Goal: Task Accomplishment & Management: Complete application form

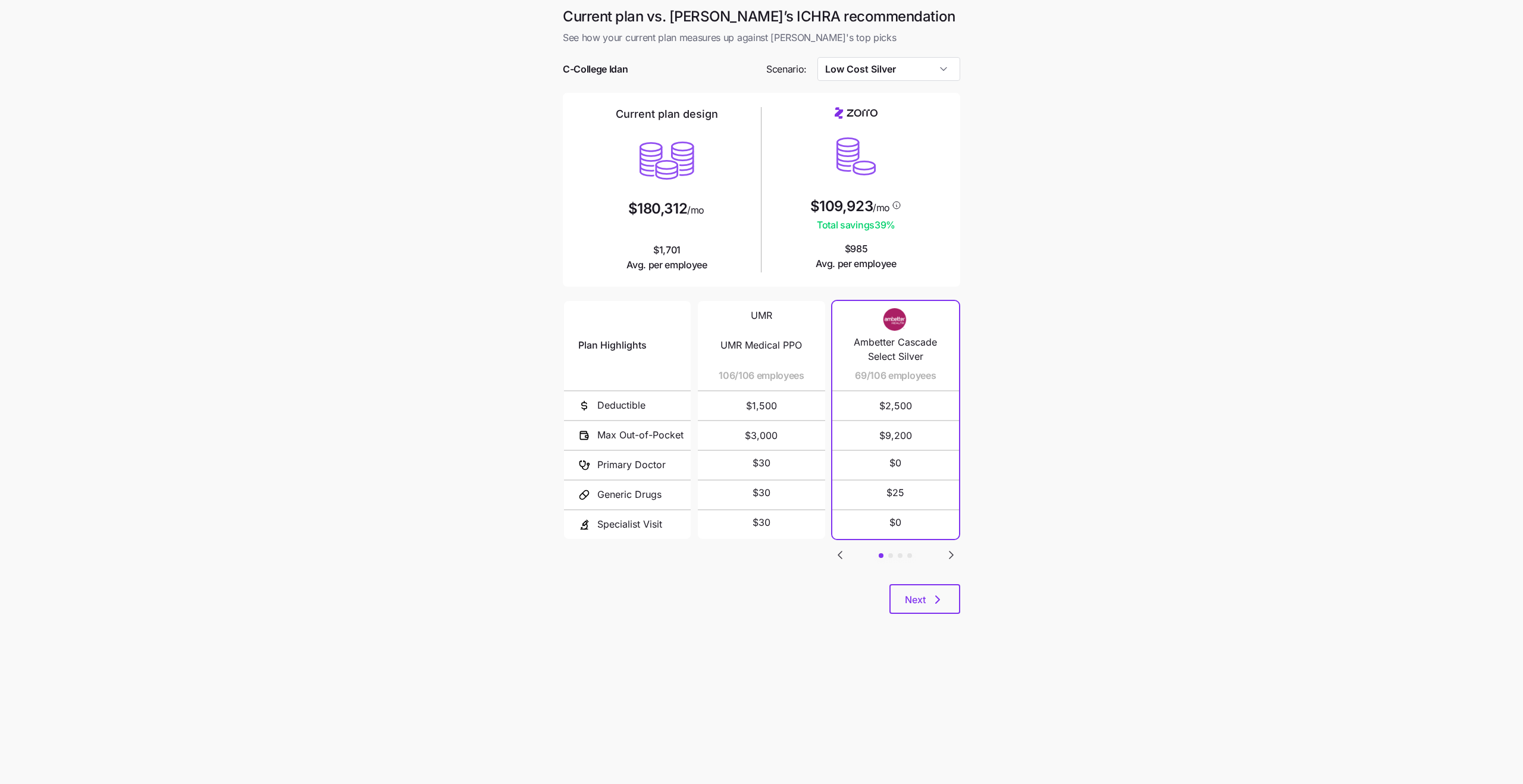
click at [878, 229] on span "Total savings 39 %" at bounding box center [856, 225] width 92 height 15
click at [858, 227] on span "Total savings 39 %" at bounding box center [856, 225] width 92 height 15
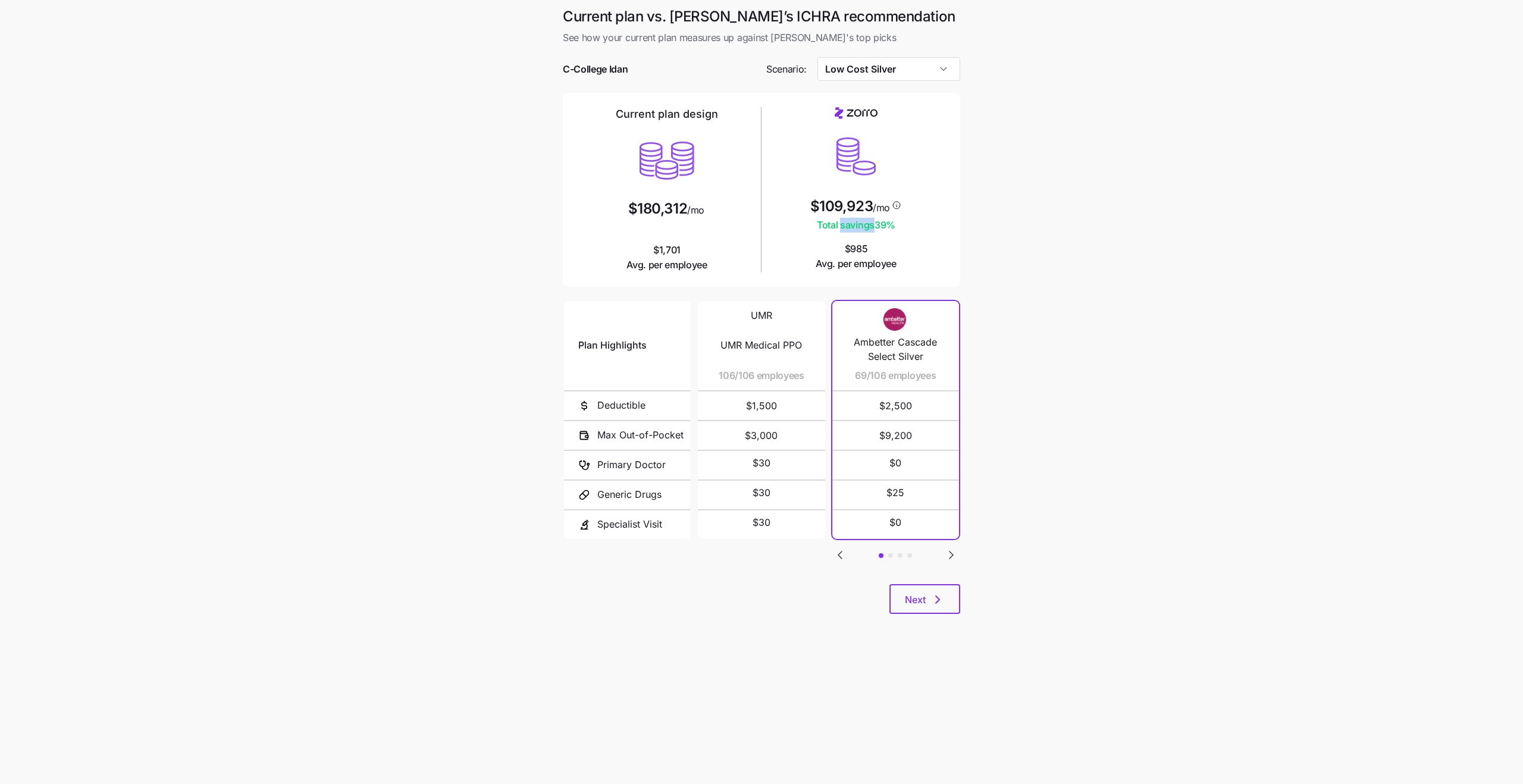
click at [858, 227] on span "Total savings 39 %" at bounding box center [856, 225] width 92 height 15
click at [829, 203] on span "$109,923" at bounding box center [841, 206] width 62 height 14
click at [856, 245] on span "$985 Avg. per employee" at bounding box center [856, 257] width 81 height 30
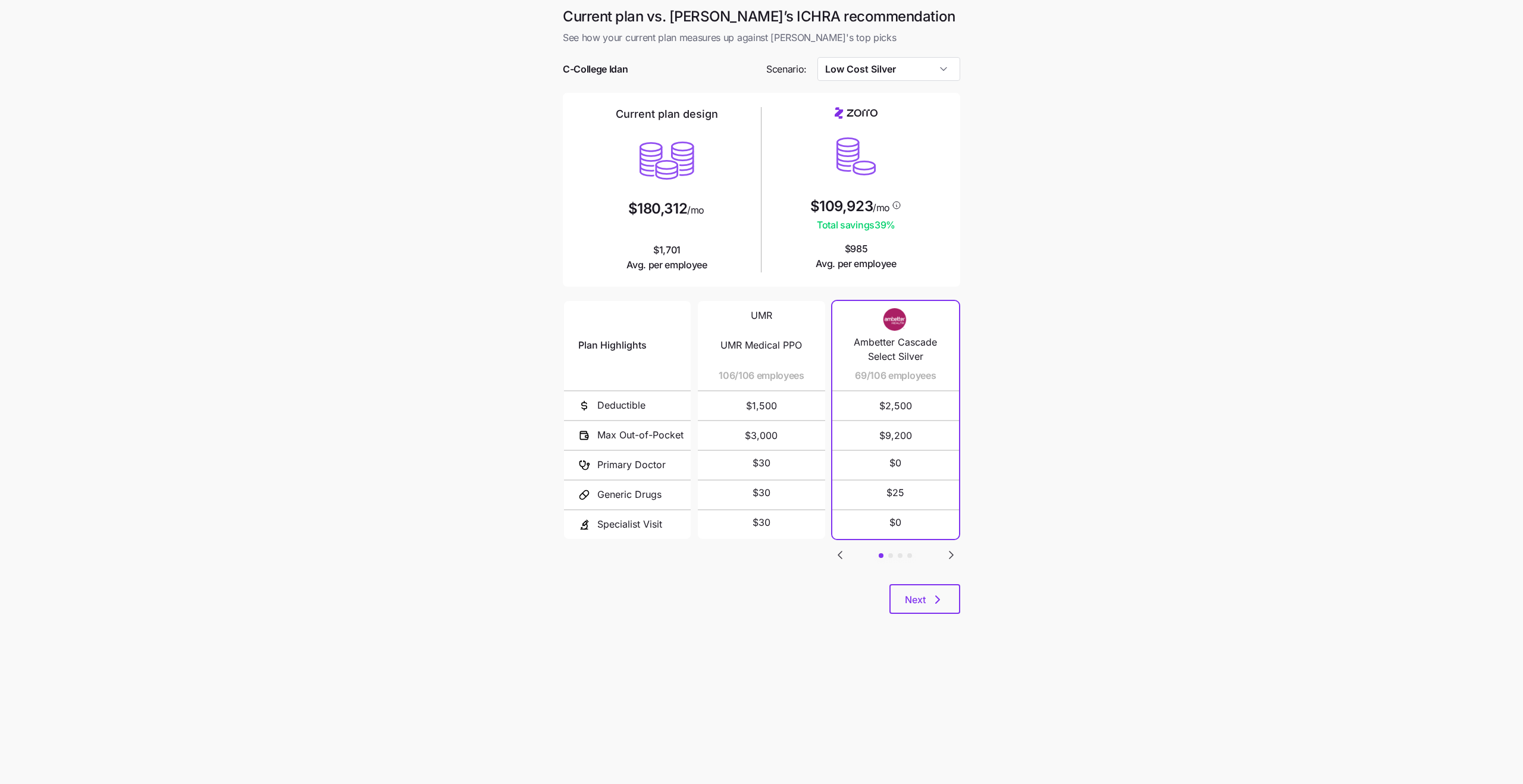
click at [856, 245] on span "$985 Avg. per employee" at bounding box center [856, 257] width 81 height 30
click at [881, 266] on span "Avg. per employee" at bounding box center [856, 264] width 81 height 15
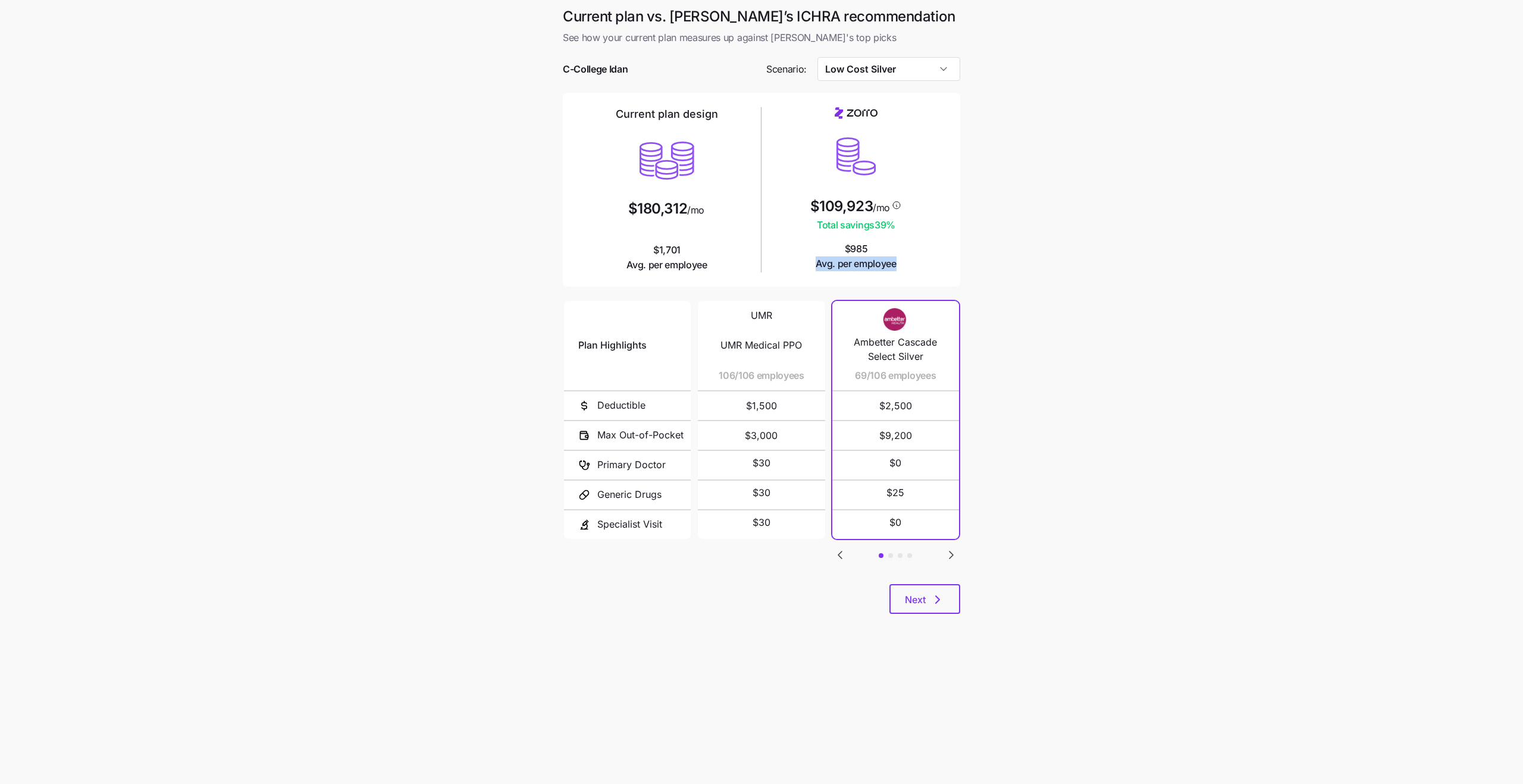
click at [846, 263] on span "Avg. per employee" at bounding box center [856, 264] width 81 height 15
click at [948, 555] on icon "Go to next slide" at bounding box center [951, 555] width 14 height 14
click at [839, 558] on icon "Go to previous slide" at bounding box center [840, 555] width 14 height 14
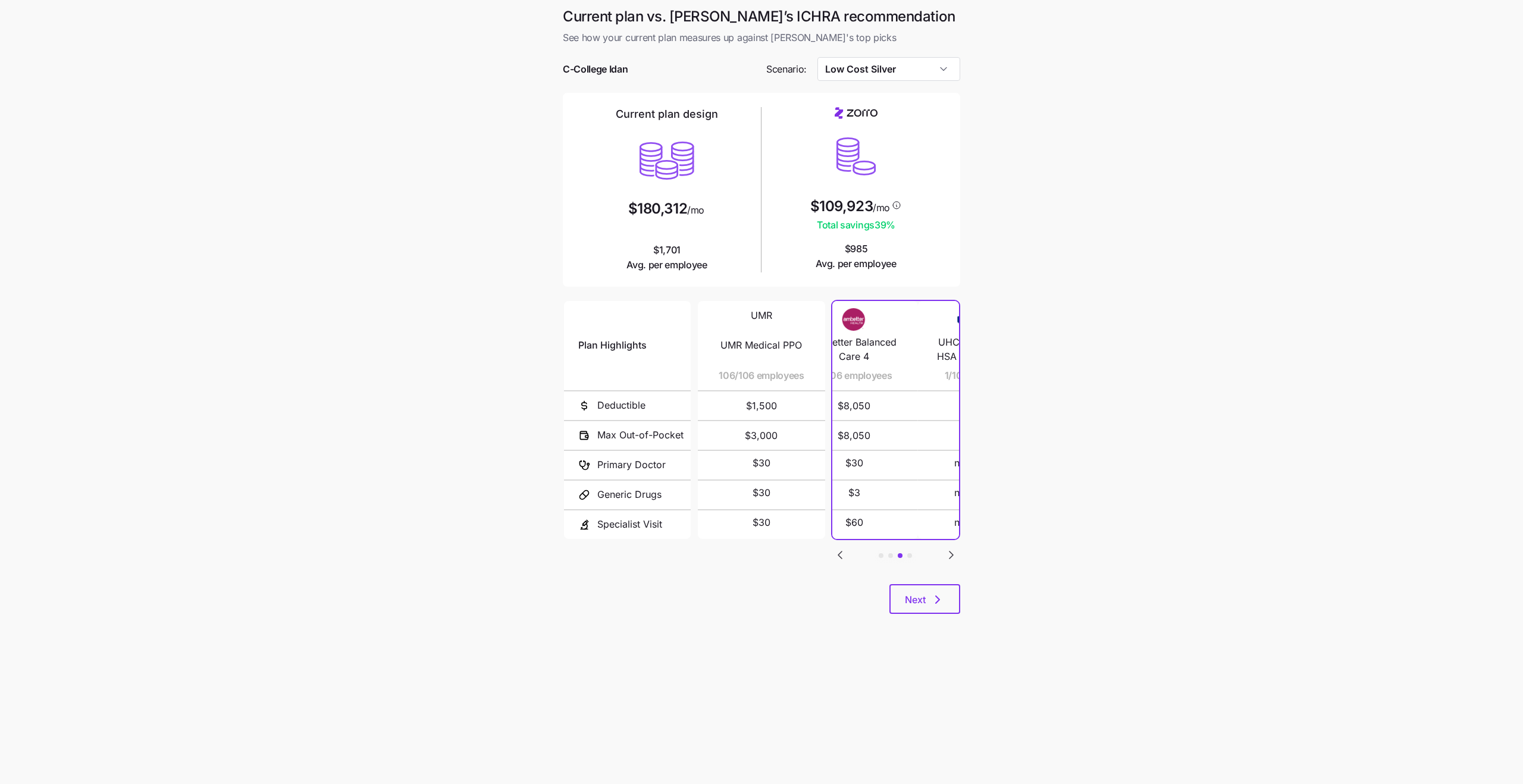
click at [839, 558] on icon "Go to previous slide" at bounding box center [840, 555] width 14 height 14
click at [949, 561] on icon "Go to next slide" at bounding box center [951, 555] width 14 height 14
click at [850, 73] on input "Low Cost Silver" at bounding box center [889, 69] width 143 height 24
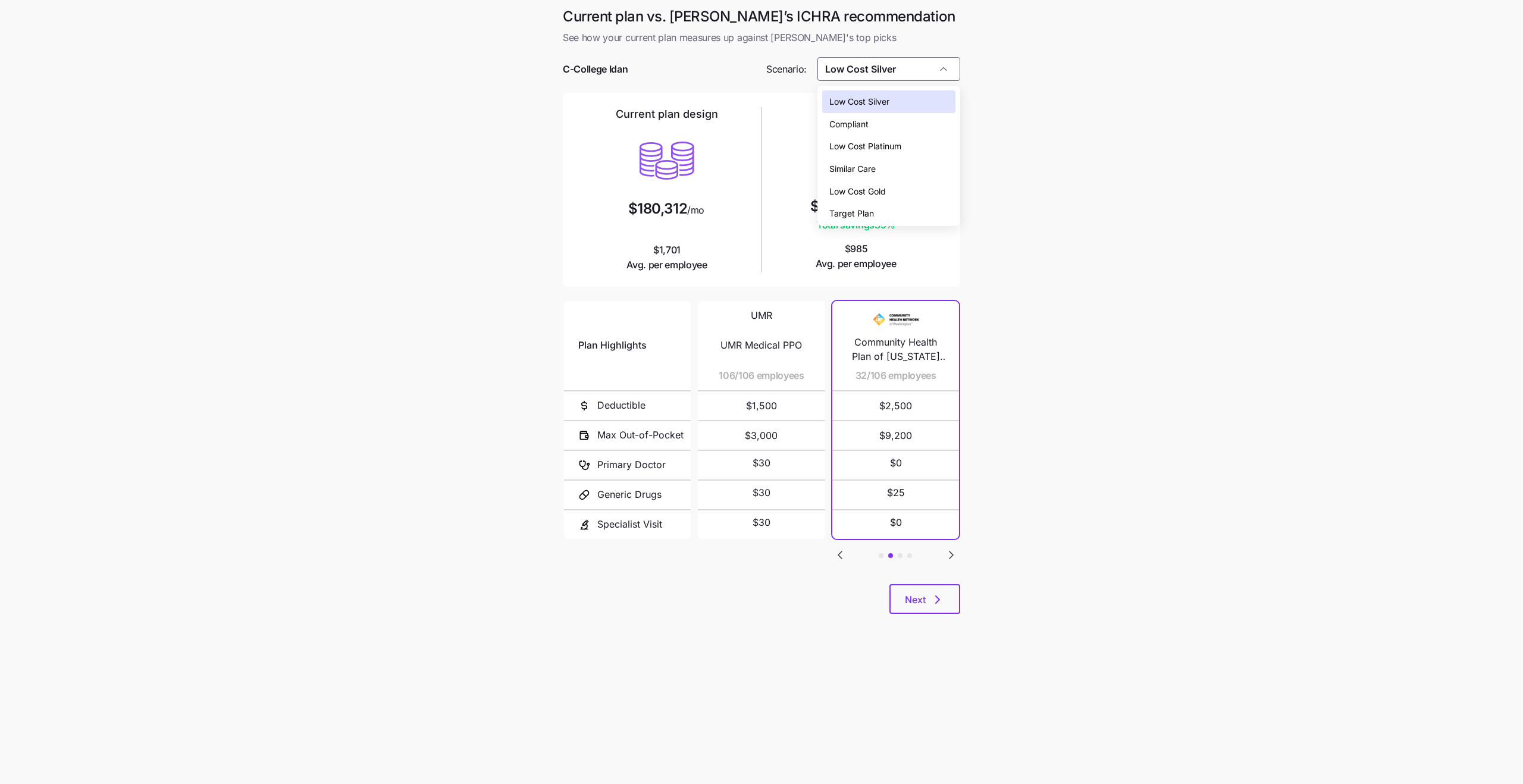
click at [873, 166] on span "Similar Care" at bounding box center [852, 169] width 46 height 13
click at [1067, 245] on main "Current plan vs. [PERSON_NAME]’s ICHRA recommendation See how your current plan…" at bounding box center [762, 392] width 1523 height 784
click at [855, 66] on input "Similar Care" at bounding box center [889, 69] width 143 height 24
click at [864, 106] on span "Low Cost Silver" at bounding box center [859, 101] width 60 height 13
click at [856, 80] on input "Low Cost Silver" at bounding box center [889, 69] width 143 height 24
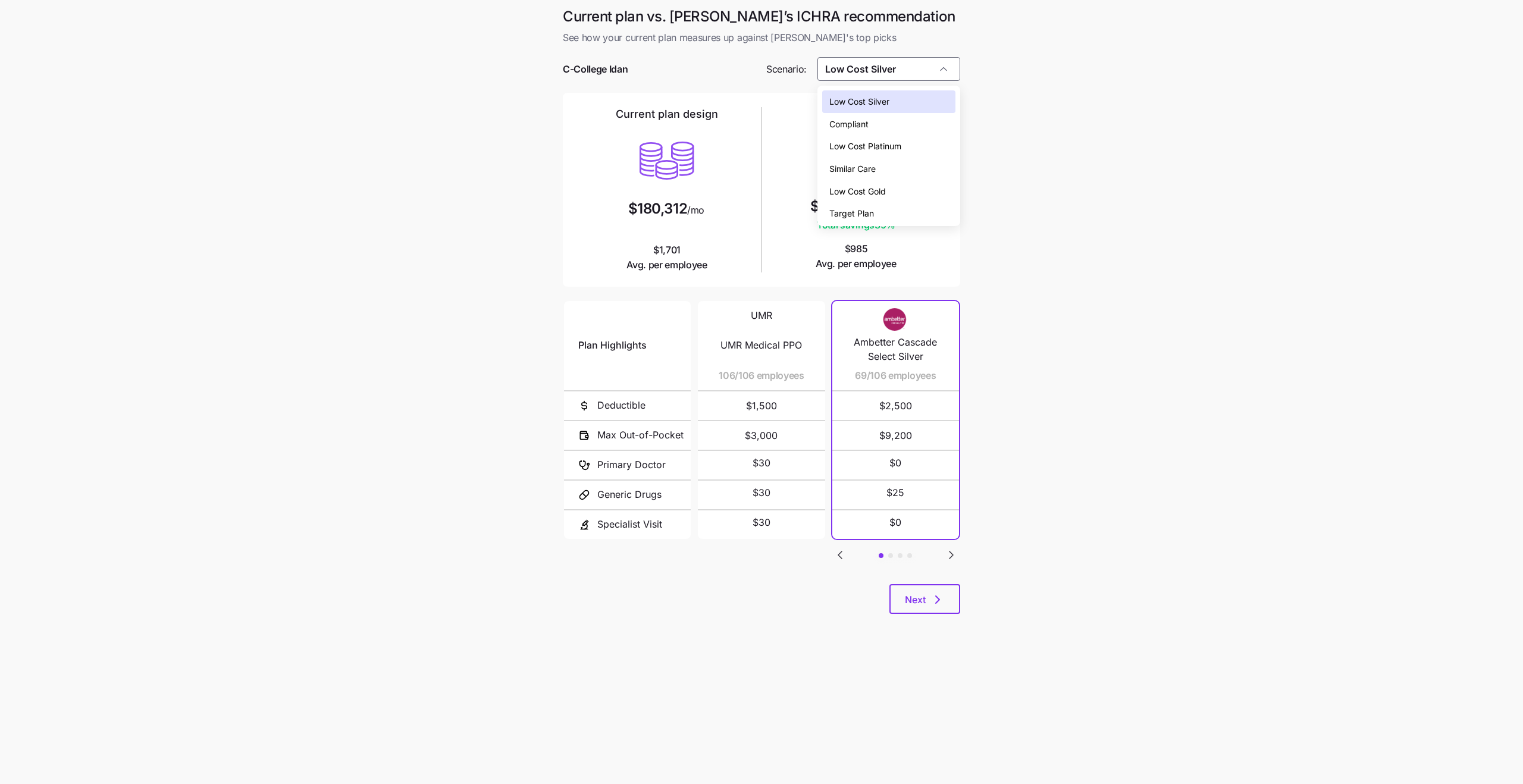
click at [880, 213] on div "Target Plan" at bounding box center [889, 213] width 134 height 23
click at [949, 555] on icon "Go to next slide" at bounding box center [951, 555] width 14 height 14
click at [945, 557] on icon "Go to next slide" at bounding box center [951, 555] width 14 height 14
click at [840, 557] on icon "Go to previous slide" at bounding box center [839, 555] width 3 height 7
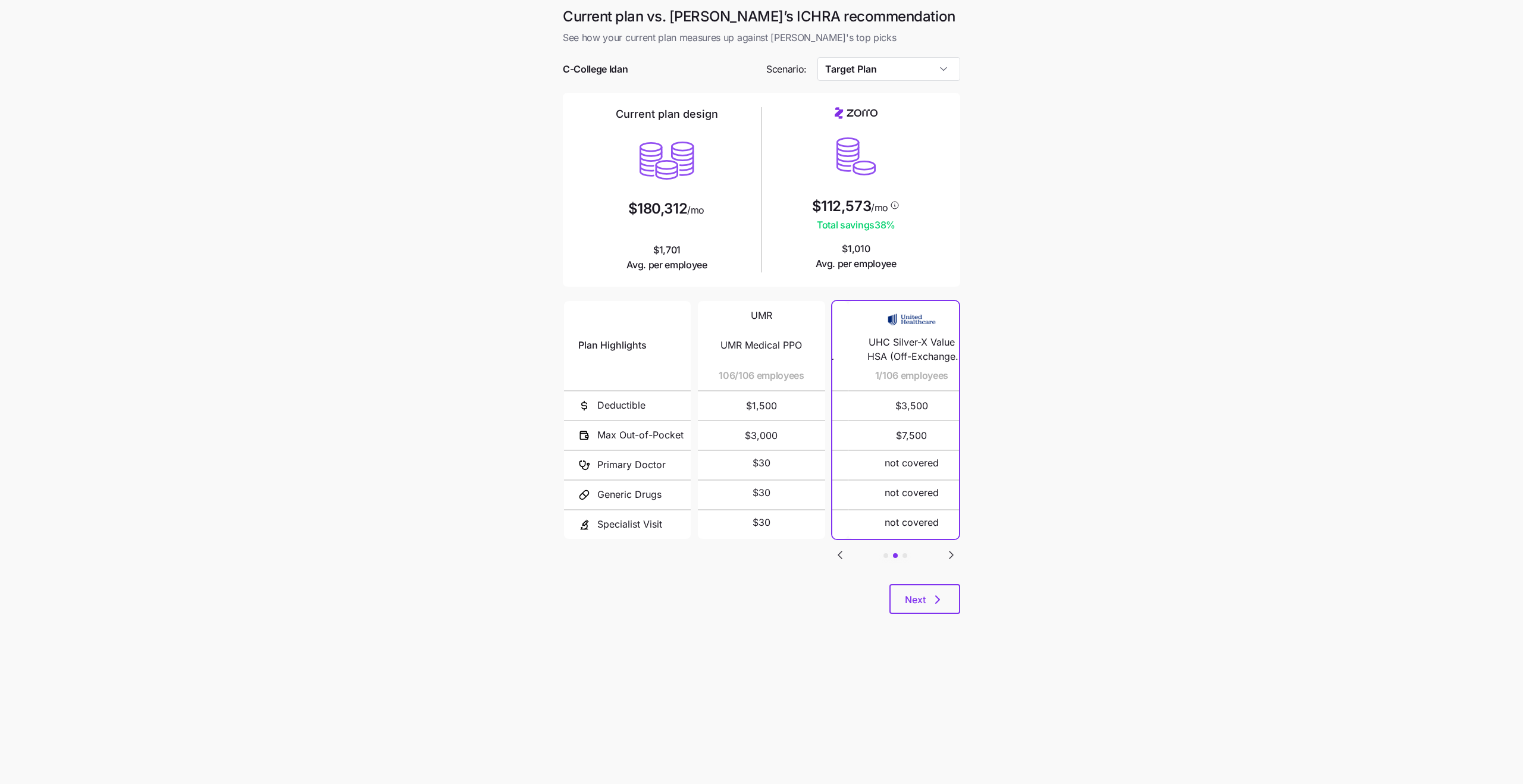
click at [840, 557] on icon "Go to previous slide" at bounding box center [839, 555] width 3 height 7
click at [944, 555] on button "button" at bounding box center [951, 555] width 16 height 16
click at [945, 557] on icon "Go to next slide" at bounding box center [951, 555] width 14 height 14
click at [854, 71] on input "Target Plan" at bounding box center [889, 69] width 143 height 24
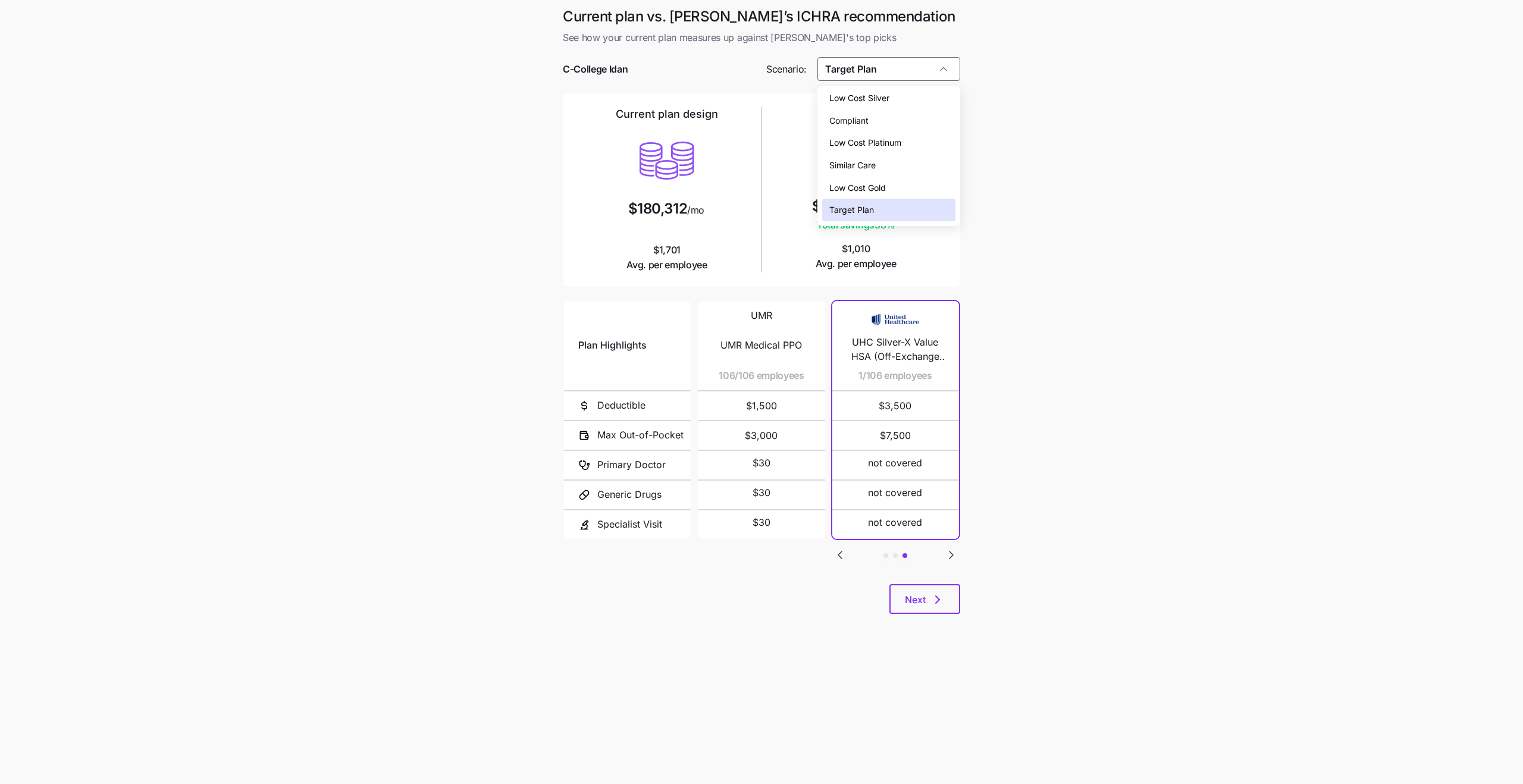
click at [884, 185] on span "Low Cost Gold" at bounding box center [857, 188] width 57 height 13
type input "Low Cost Gold"
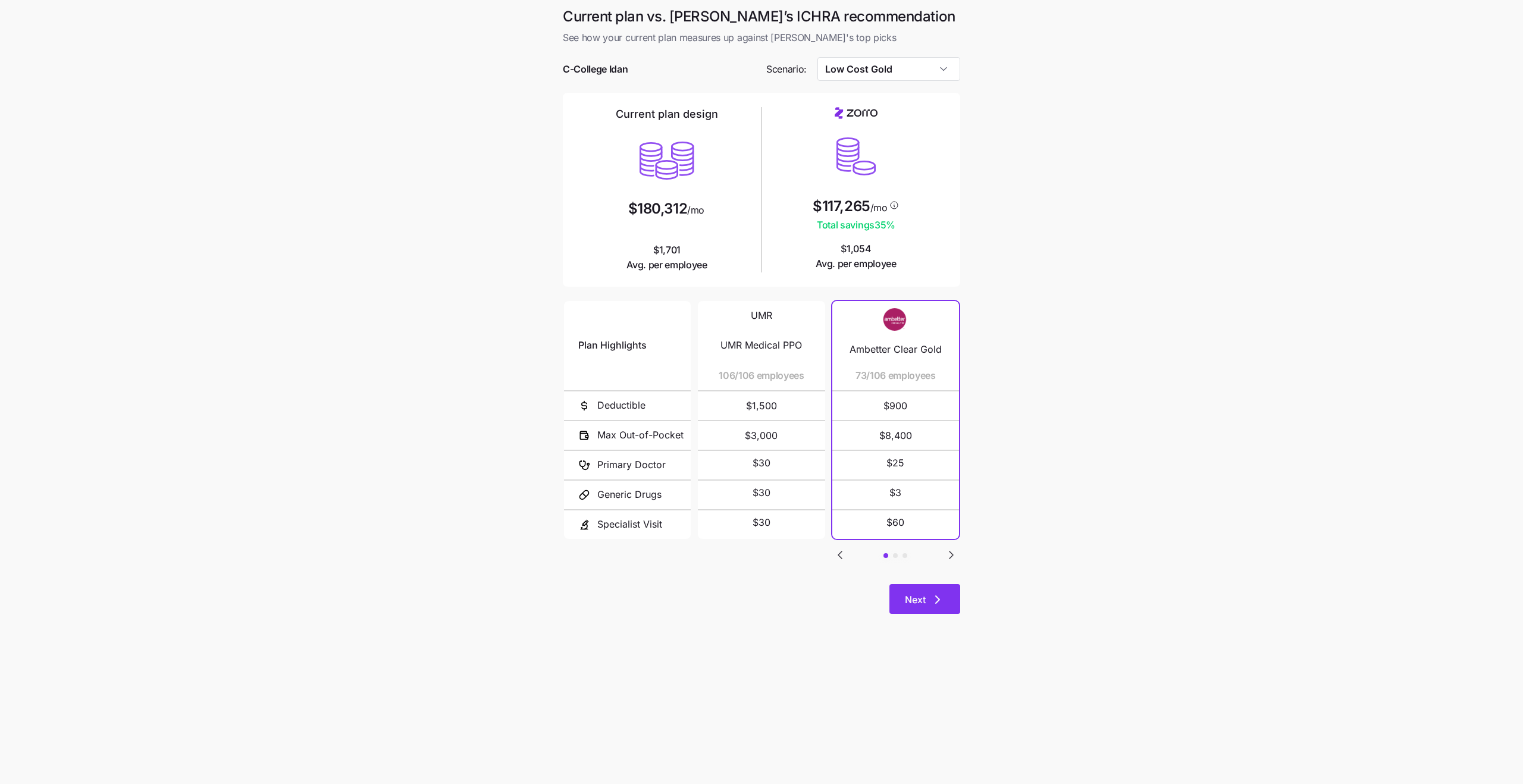
click at [919, 600] on span "Next" at bounding box center [915, 600] width 20 height 14
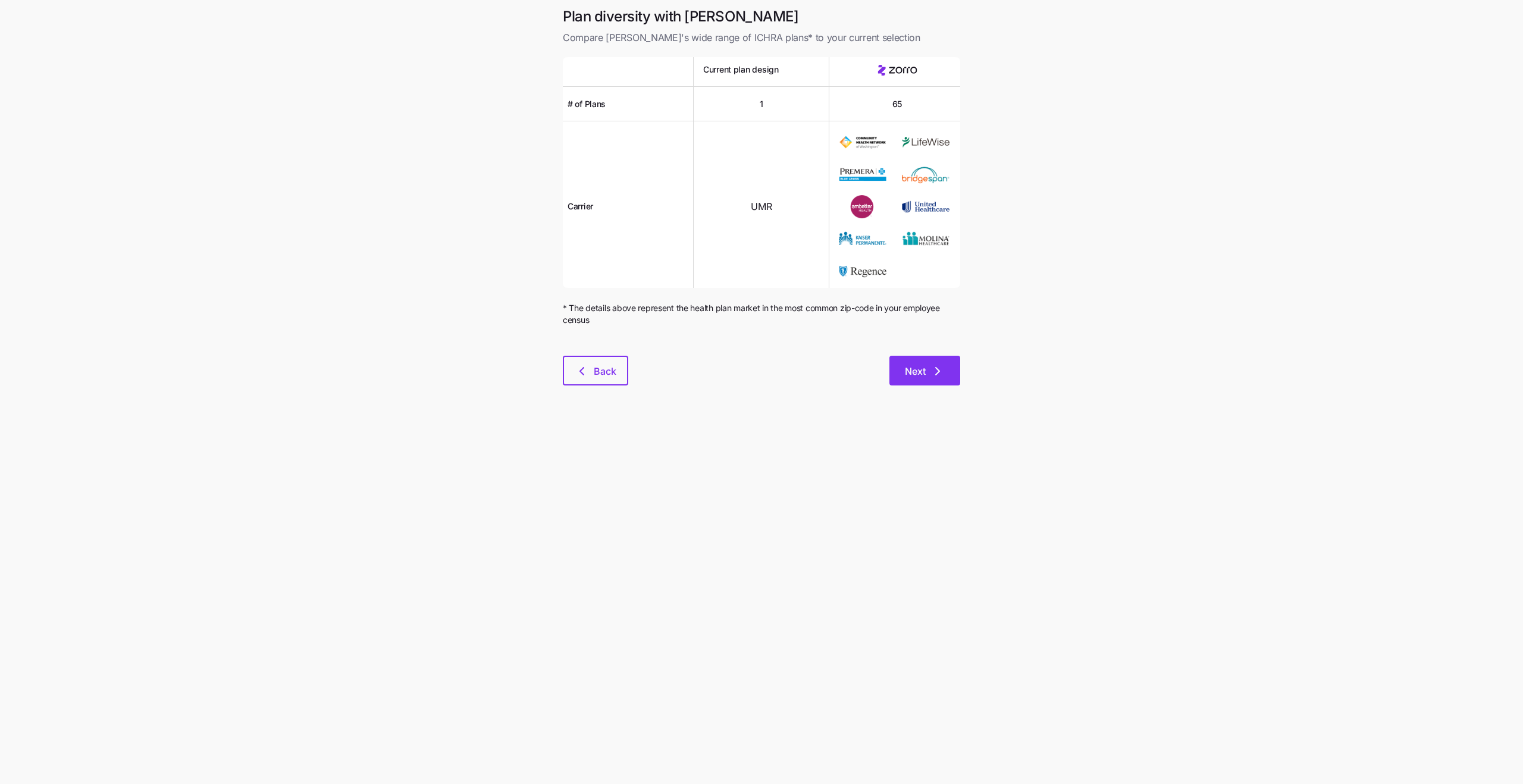
click at [927, 374] on span "Next" at bounding box center [925, 371] width 40 height 14
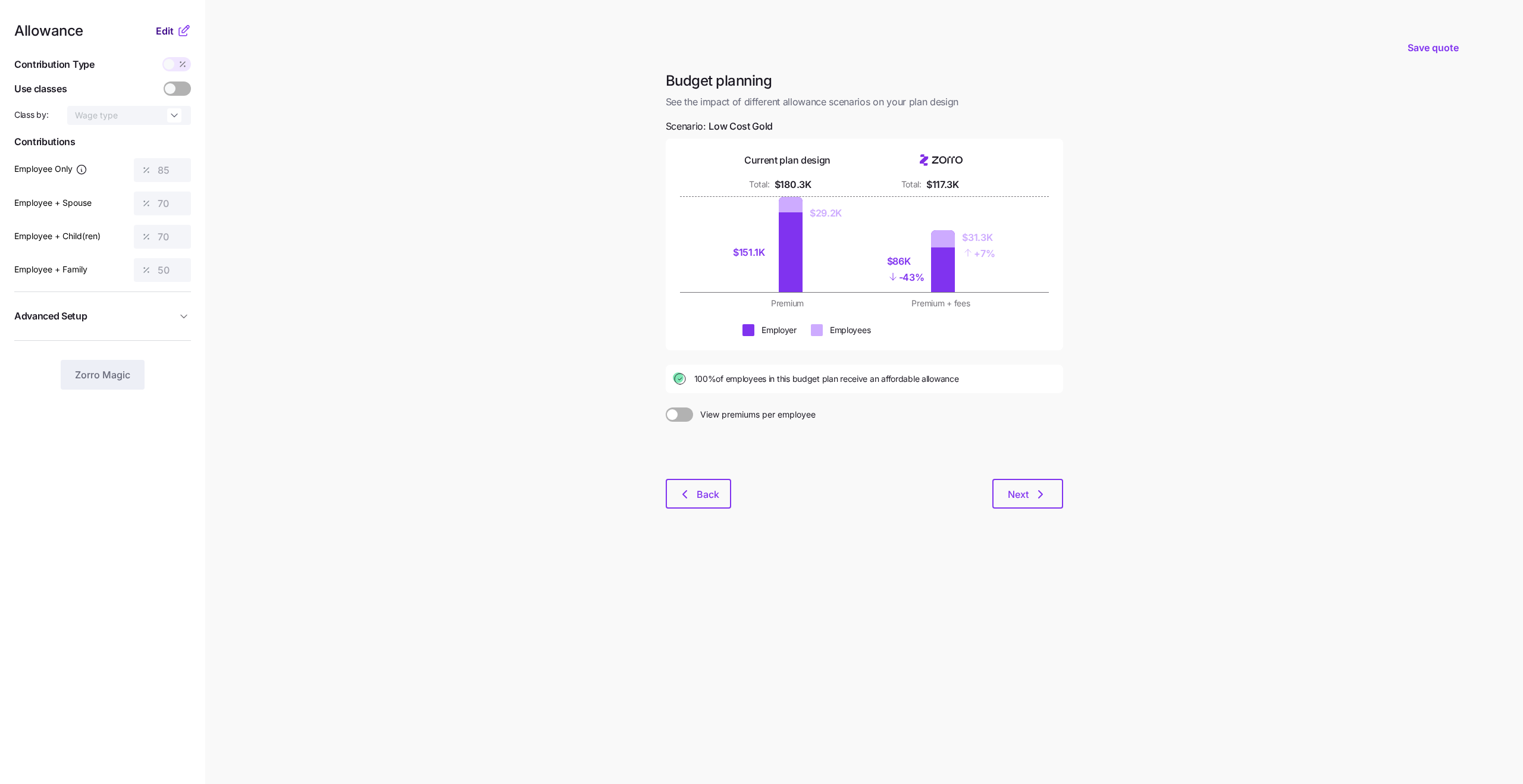
click at [159, 27] on span "Edit" at bounding box center [165, 31] width 18 height 14
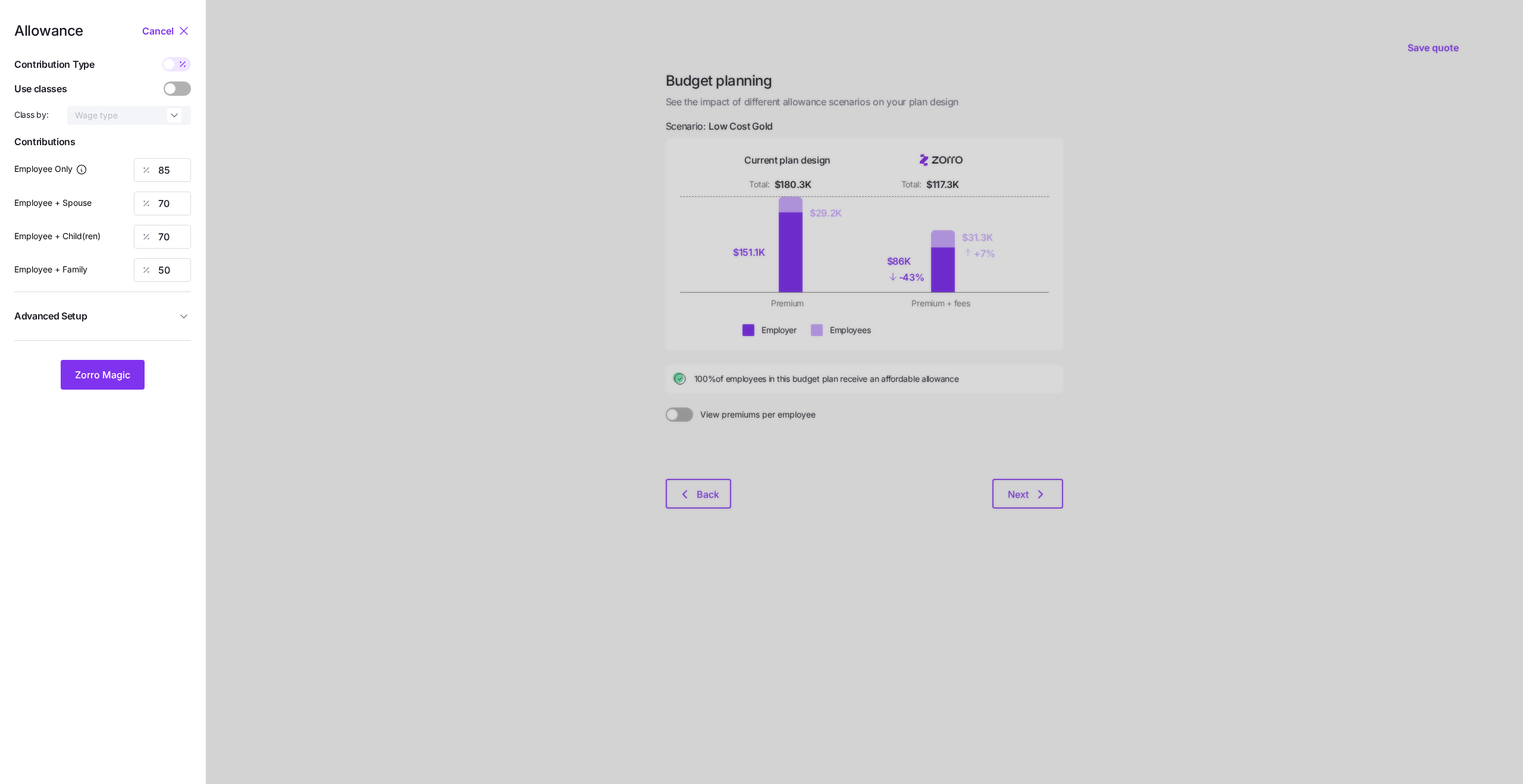
click at [173, 319] on span "Advanced Setup" at bounding box center [96, 316] width 163 height 15
click at [162, 165] on input "85" at bounding box center [163, 170] width 57 height 24
type input "109"
click at [177, 232] on input "70" at bounding box center [163, 235] width 57 height 24
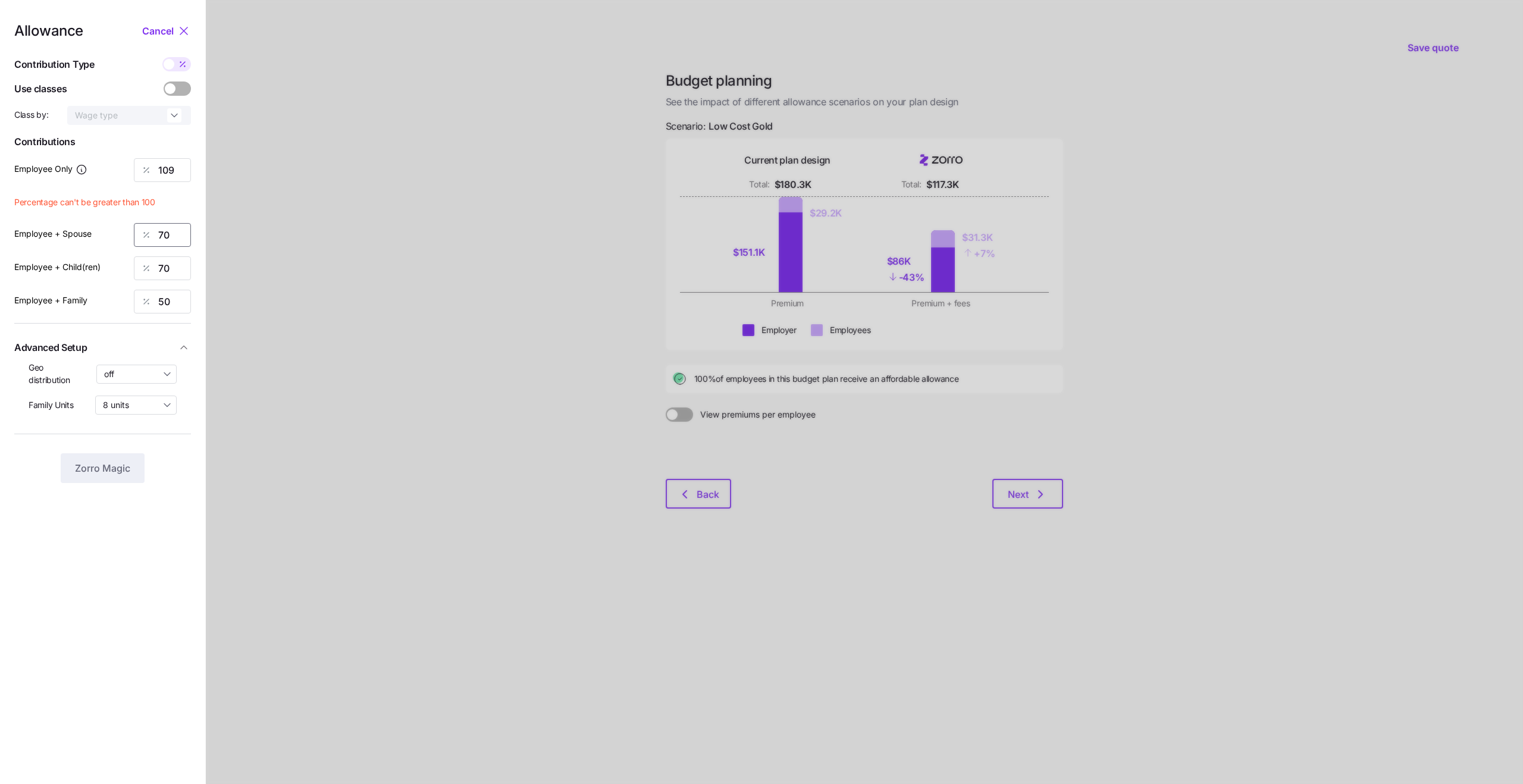
click at [177, 232] on input "70" at bounding box center [163, 235] width 57 height 24
type input "79"
click at [376, 236] on div at bounding box center [864, 392] width 1317 height 784
click at [171, 267] on input "70" at bounding box center [163, 268] width 57 height 24
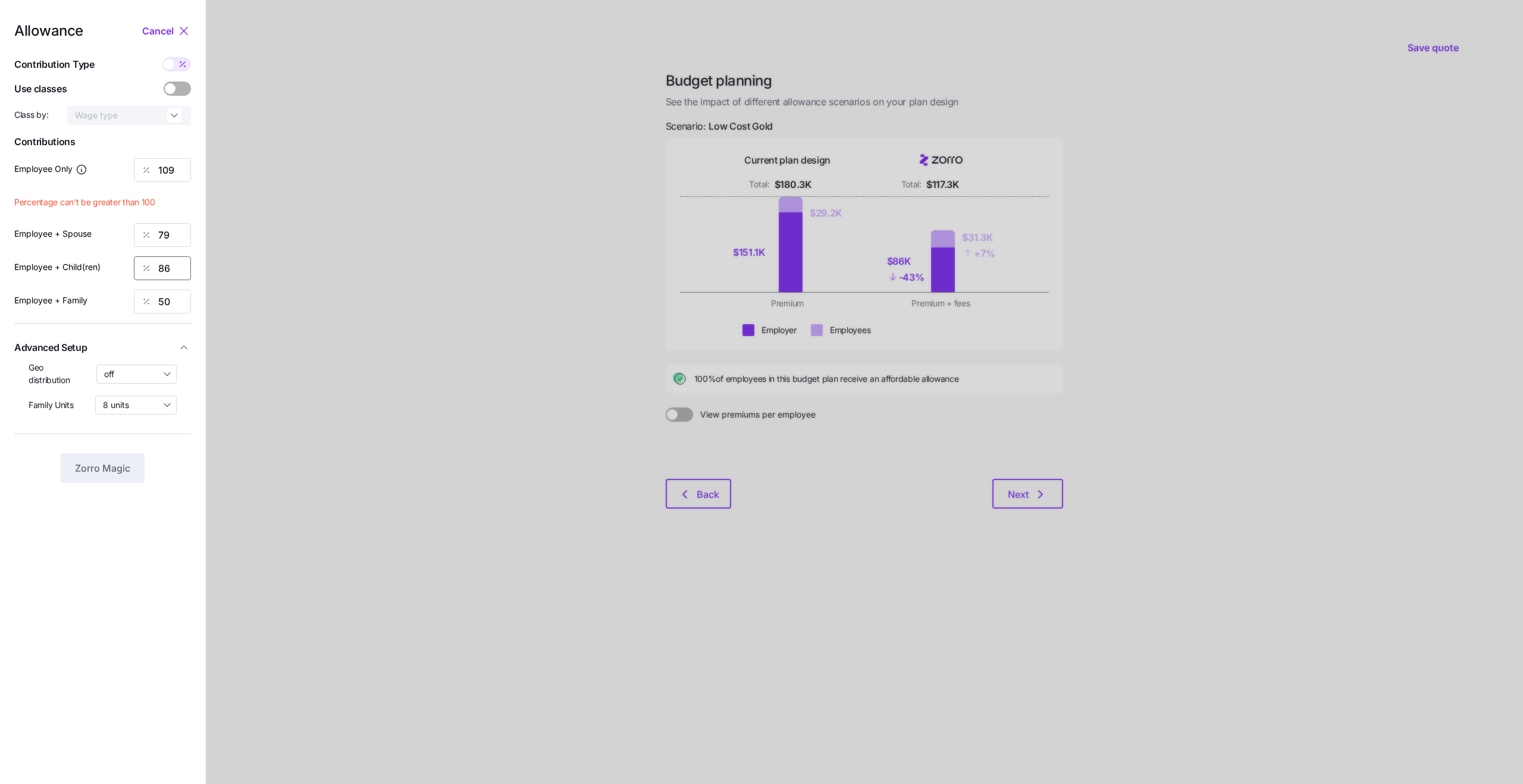
type input "86"
click at [159, 309] on input "50" at bounding box center [163, 301] width 57 height 24
type input "72"
click at [212, 451] on div at bounding box center [864, 392] width 1317 height 784
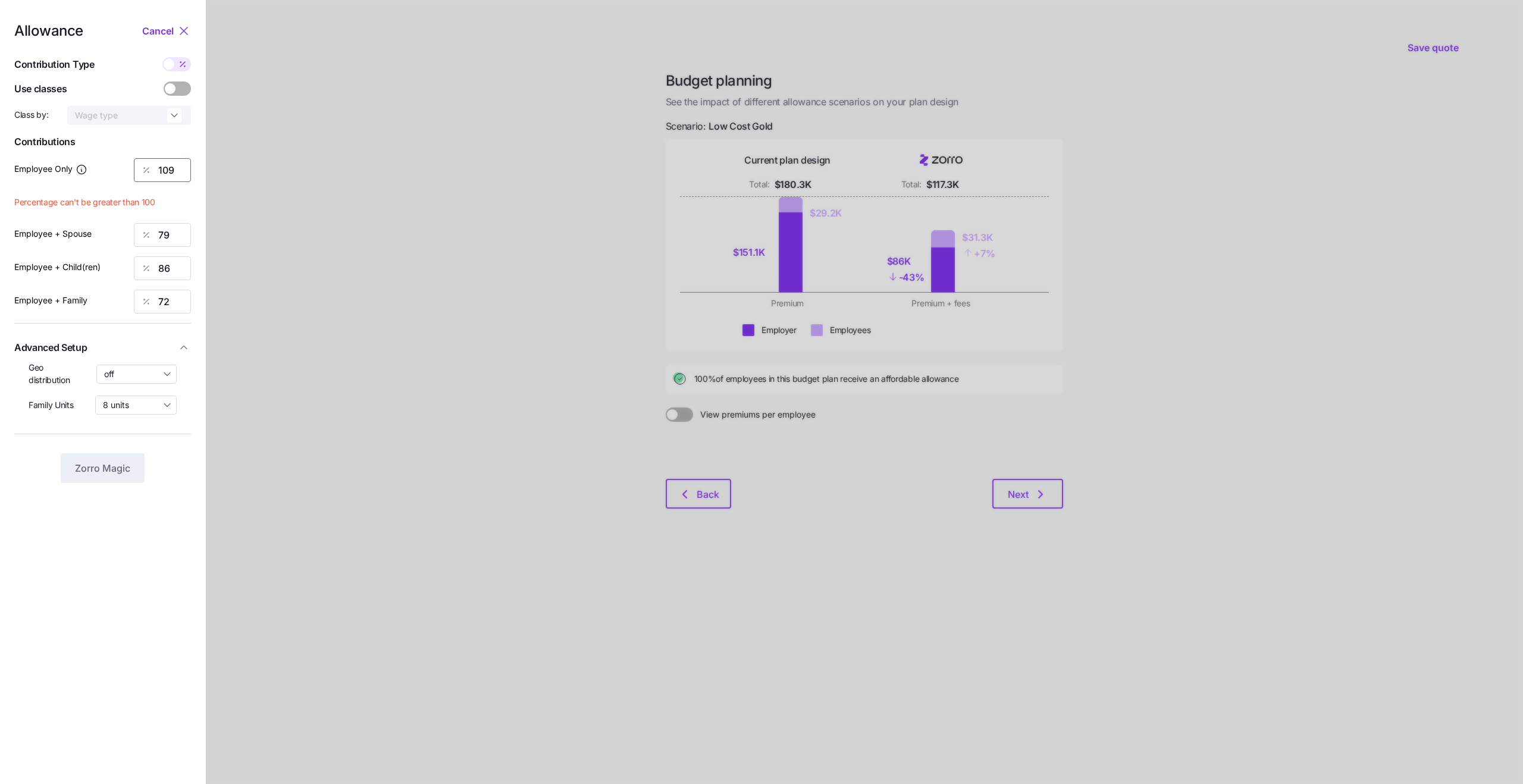
click at [171, 174] on input "109" at bounding box center [163, 170] width 57 height 24
type input "94"
click at [159, 206] on input "79" at bounding box center [163, 204] width 57 height 24
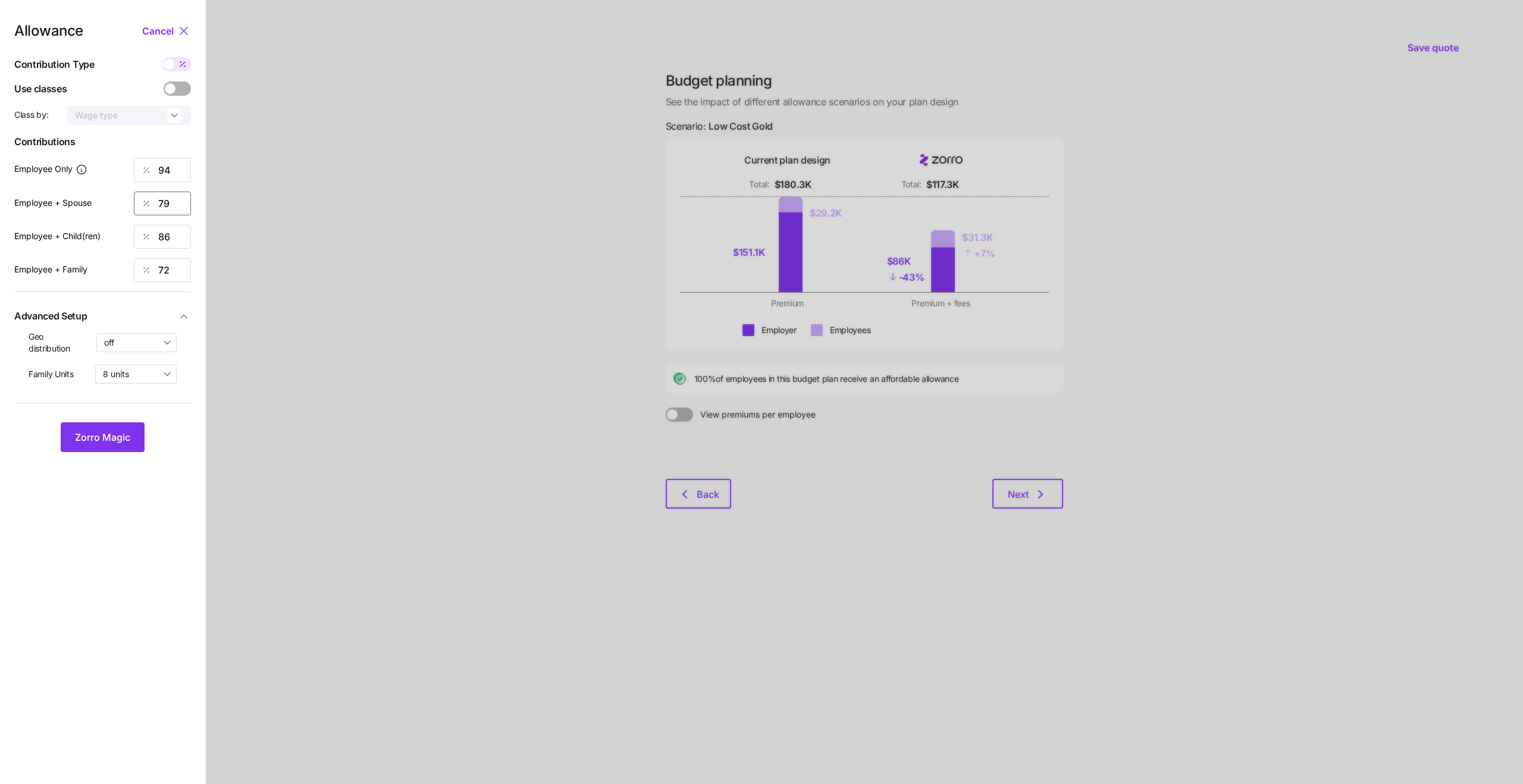
type input "8"
type input "72"
click at [168, 242] on input "86" at bounding box center [163, 236] width 57 height 24
type input "76"
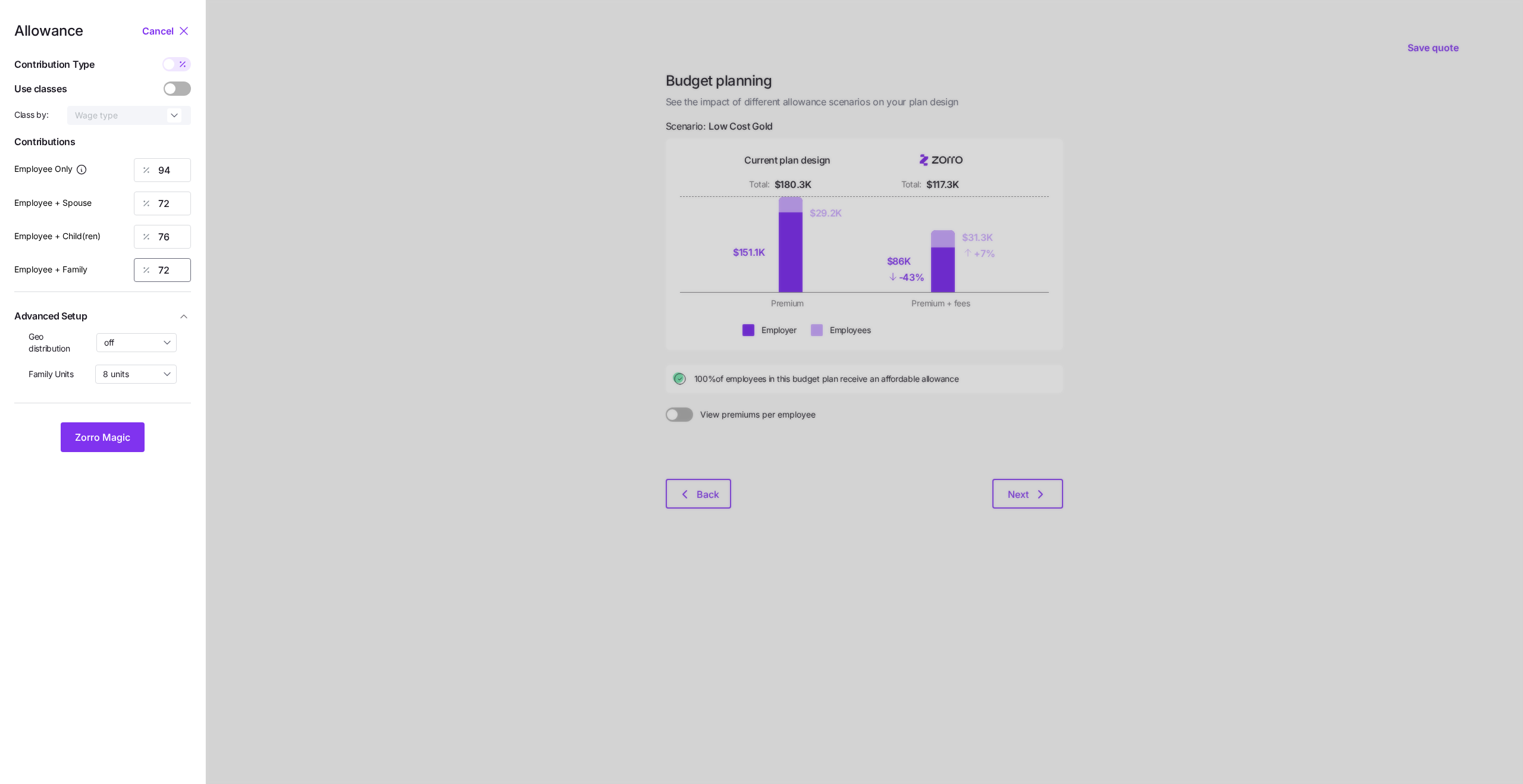
click at [173, 269] on input "72" at bounding box center [163, 270] width 57 height 24
type input "66"
click at [107, 438] on span "Zorro Magic" at bounding box center [102, 437] width 55 height 14
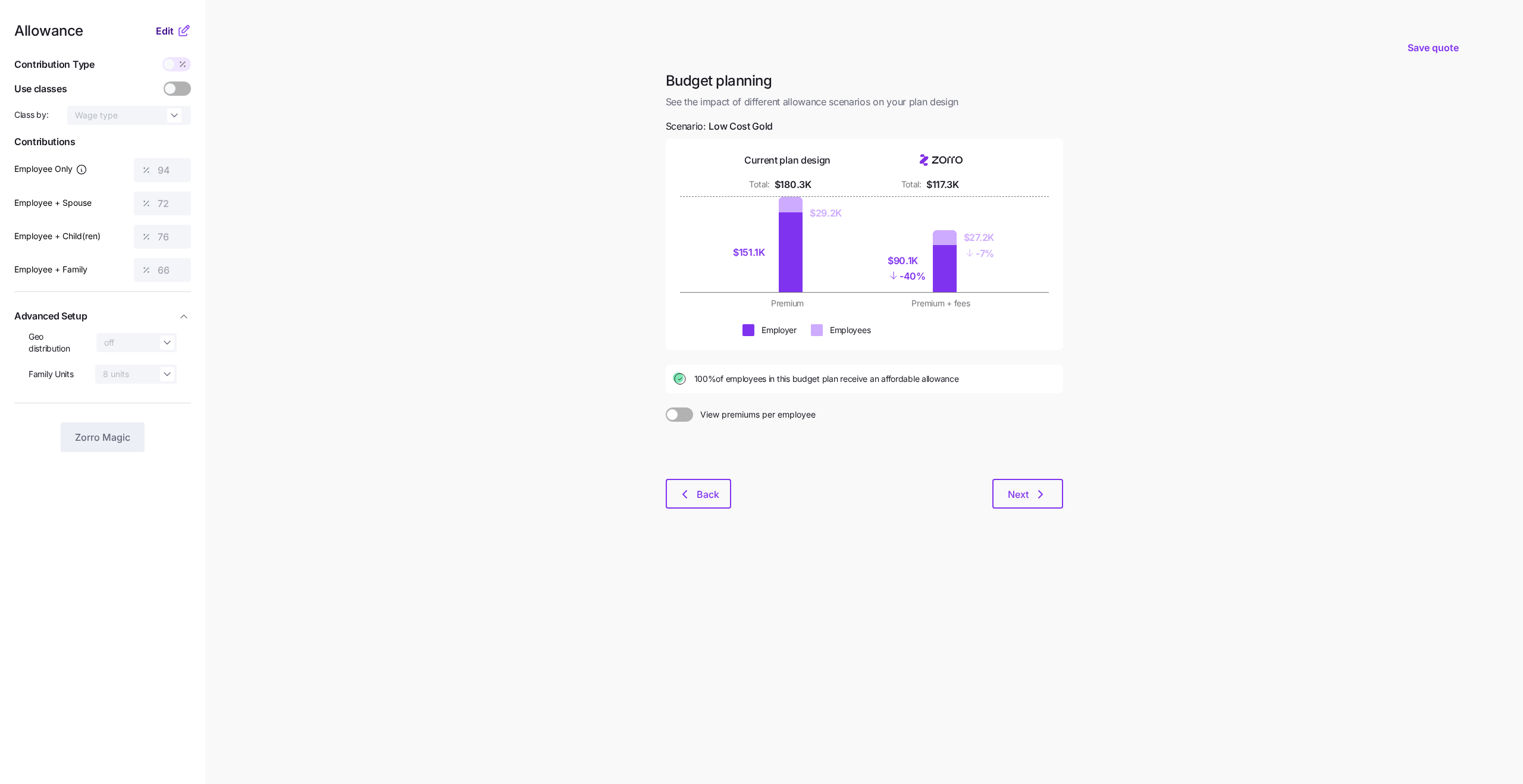
click at [164, 35] on span "Edit" at bounding box center [165, 31] width 18 height 14
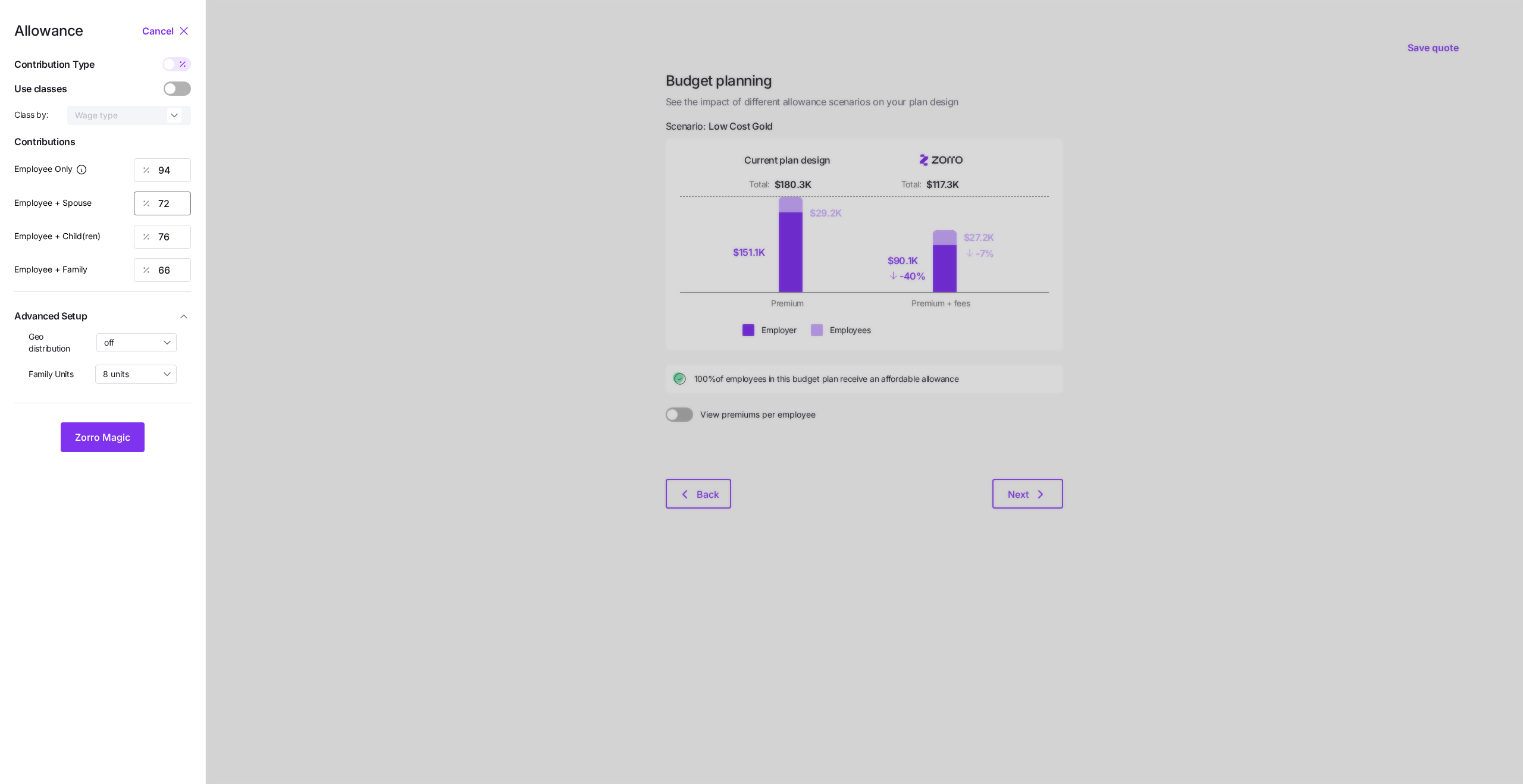
click at [169, 201] on input "72" at bounding box center [163, 204] width 57 height 24
type input "0"
click at [167, 227] on input "76" at bounding box center [163, 236] width 57 height 24
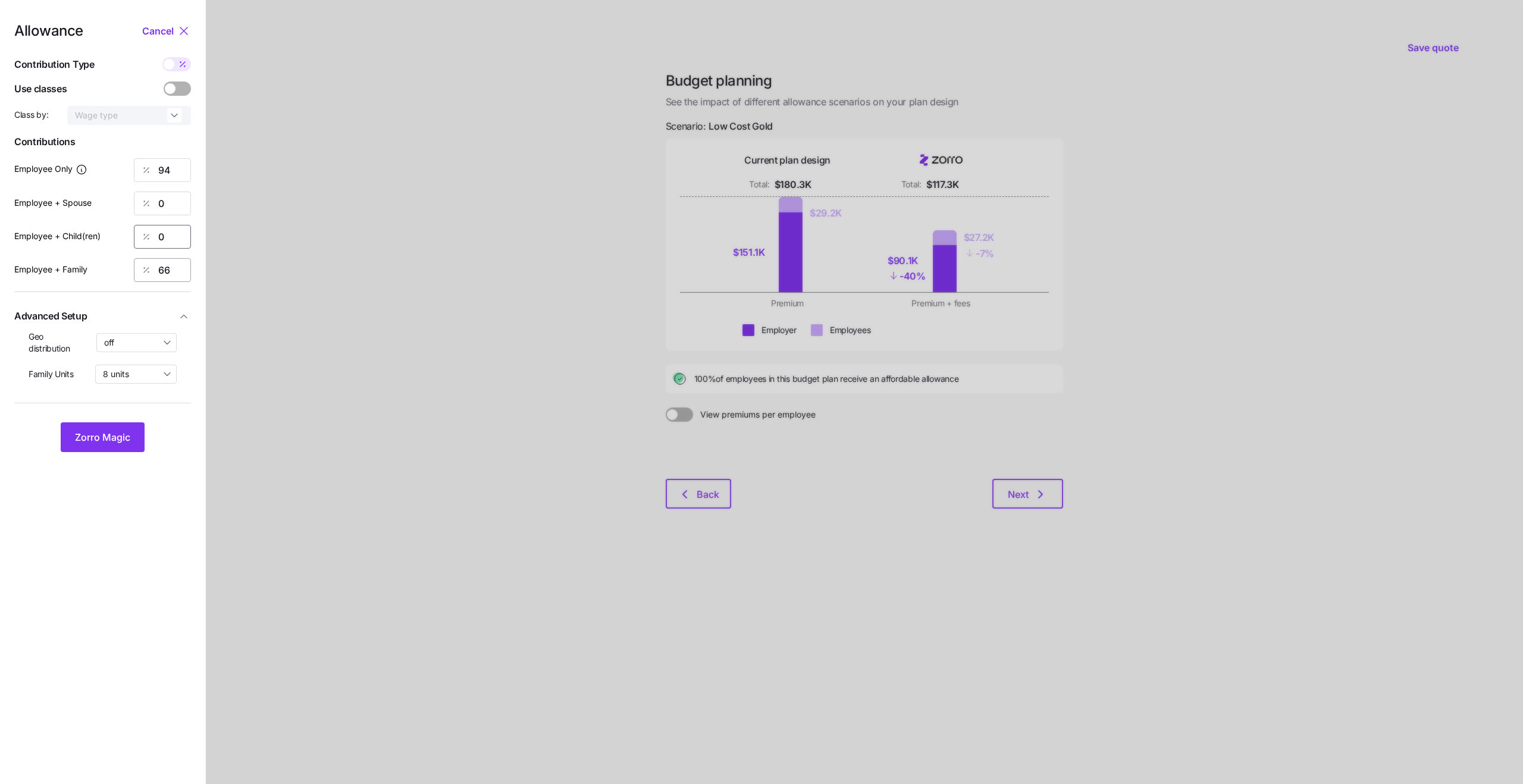
type input "0"
click at [169, 266] on input "66" at bounding box center [163, 270] width 57 height 24
type input "0"
click at [113, 430] on span "Zorro Magic" at bounding box center [102, 437] width 55 height 14
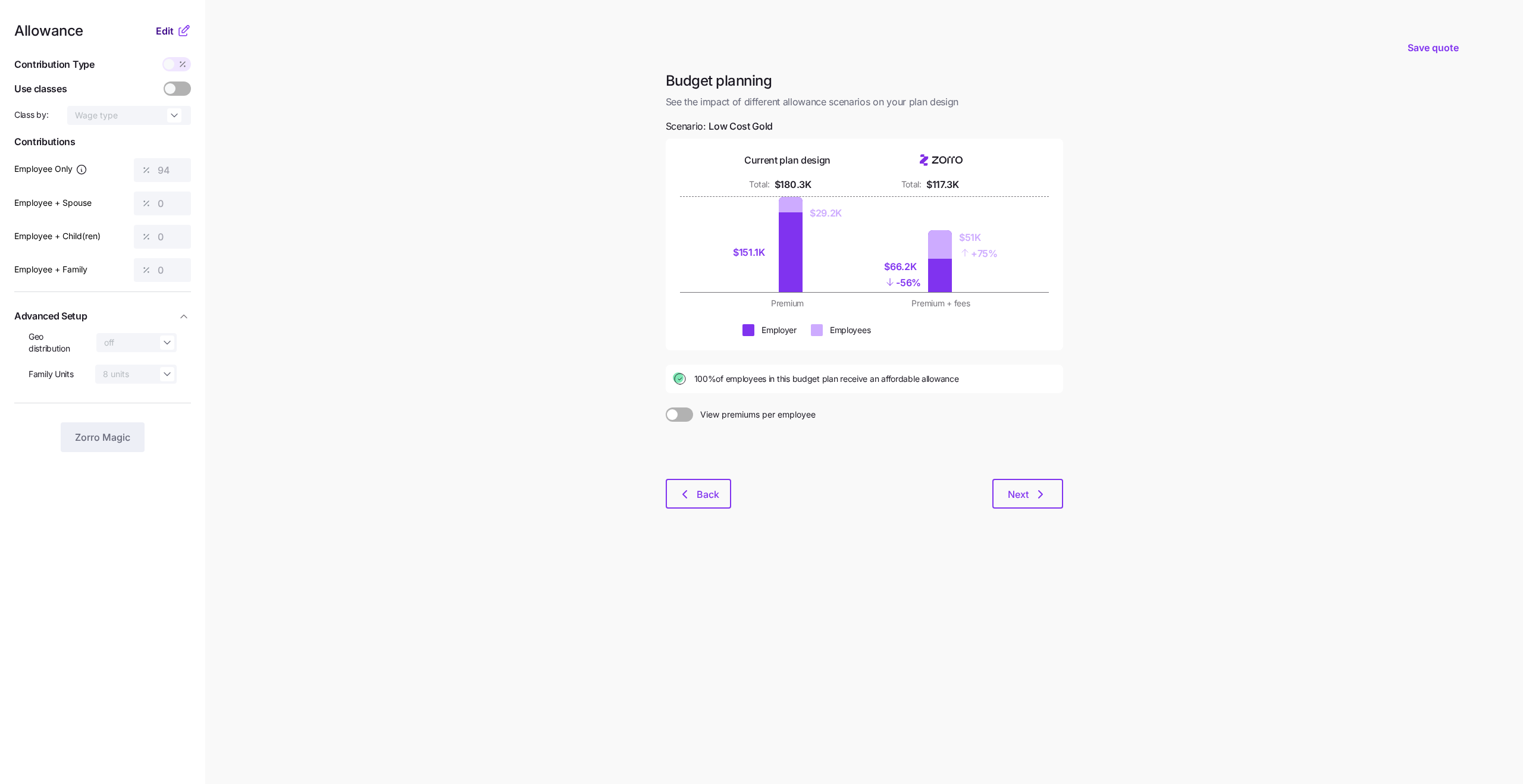
click at [172, 34] on span "Edit" at bounding box center [165, 31] width 18 height 14
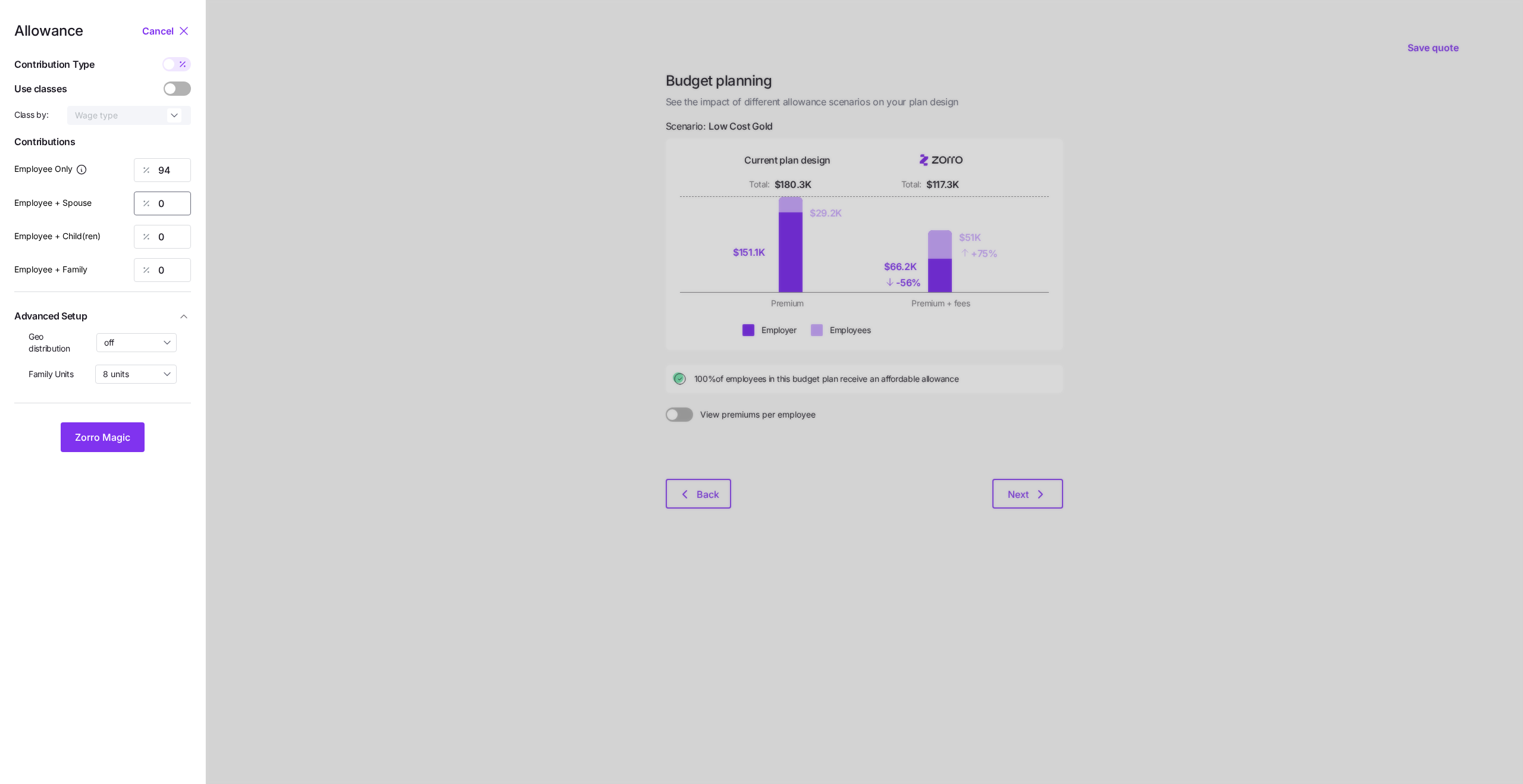
click at [169, 210] on input "0" at bounding box center [163, 204] width 57 height 24
type input "72"
click at [164, 238] on input "0" at bounding box center [163, 236] width 57 height 24
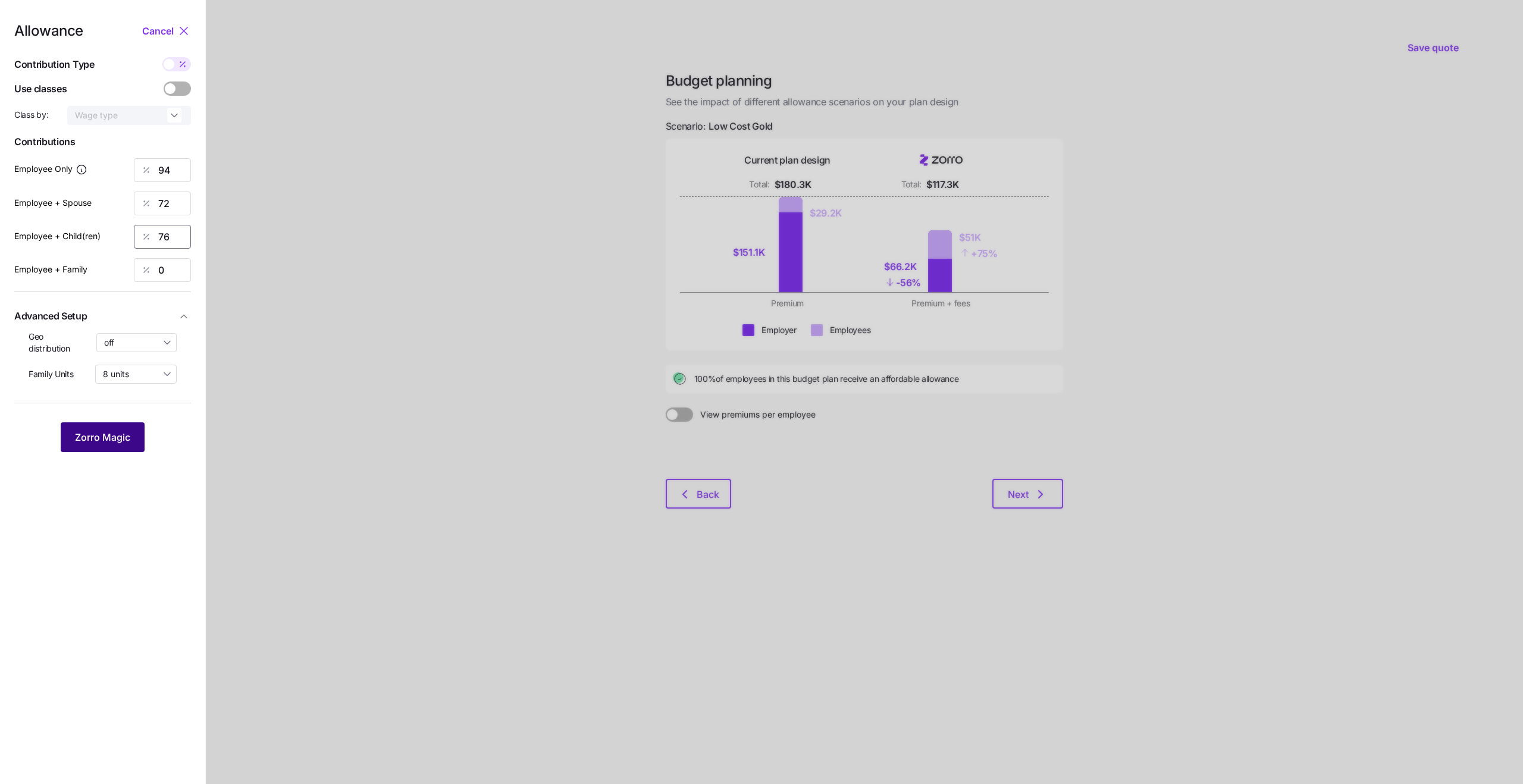
type input "76"
click at [127, 432] on span "Zorro Magic" at bounding box center [102, 437] width 55 height 14
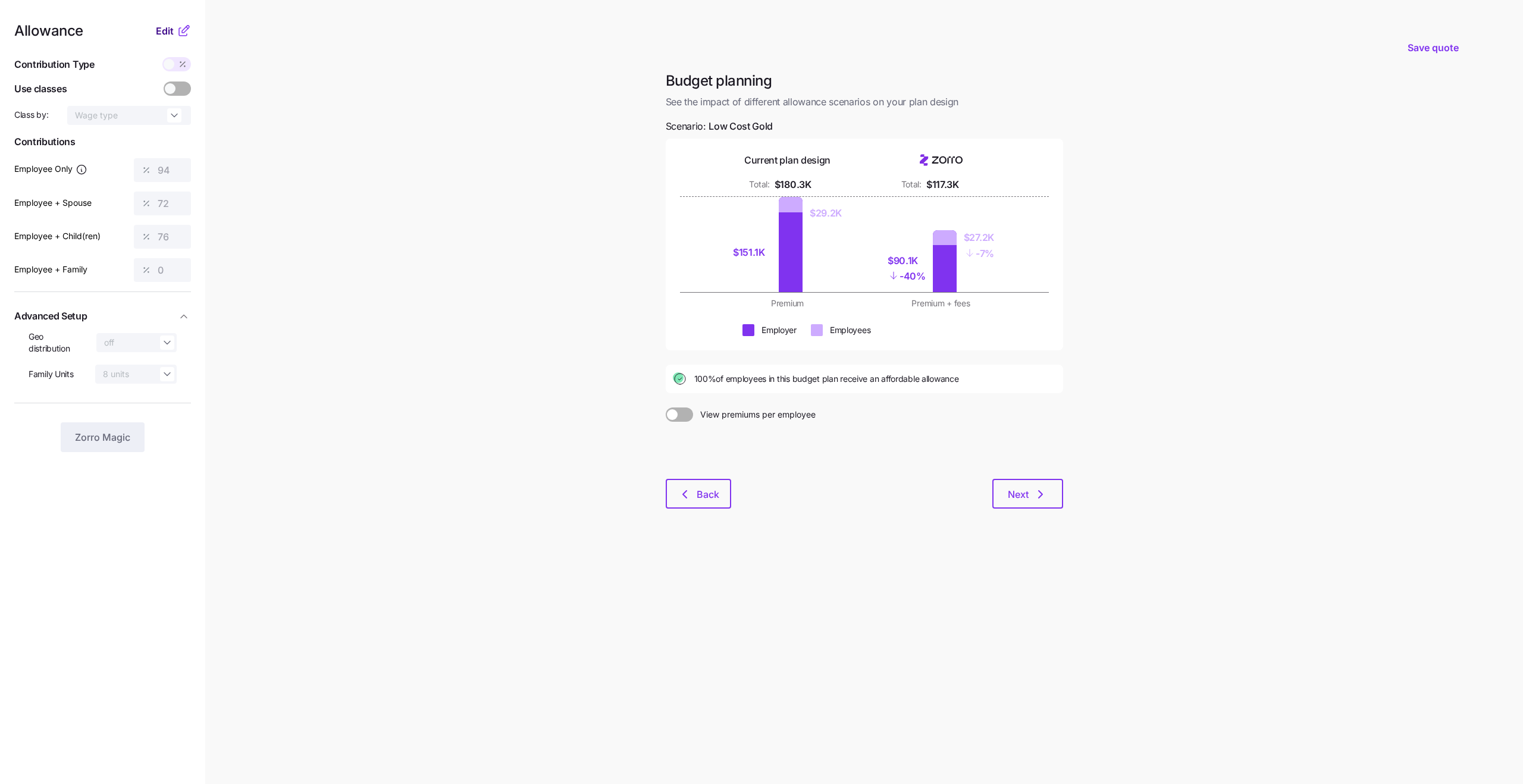
click at [173, 36] on span "Edit" at bounding box center [165, 31] width 18 height 14
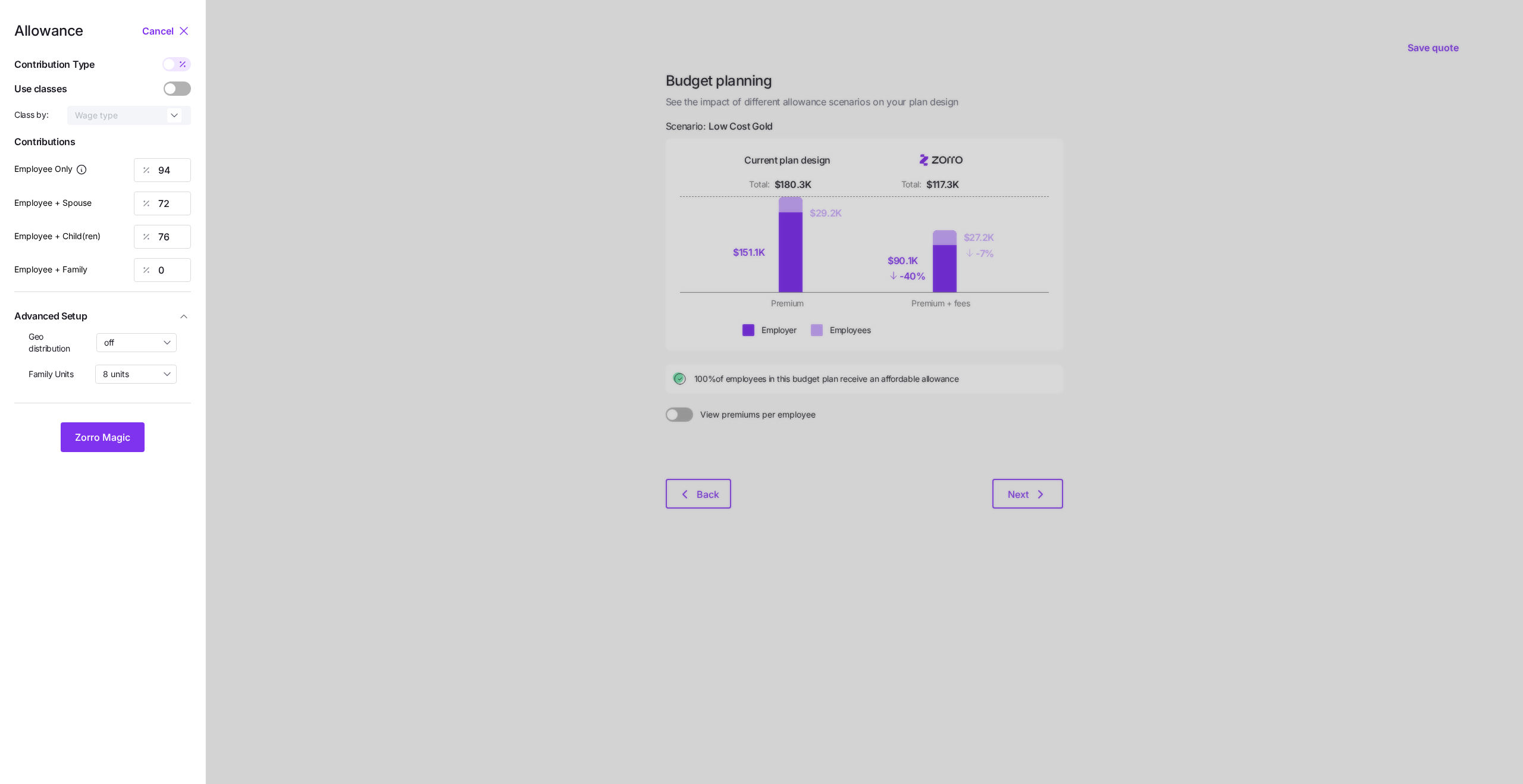
click at [174, 68] on span at bounding box center [182, 64] width 16 height 14
click at [163, 57] on input "checkbox" at bounding box center [163, 57] width 0 height 0
type input "612"
type input "938"
type input "819"
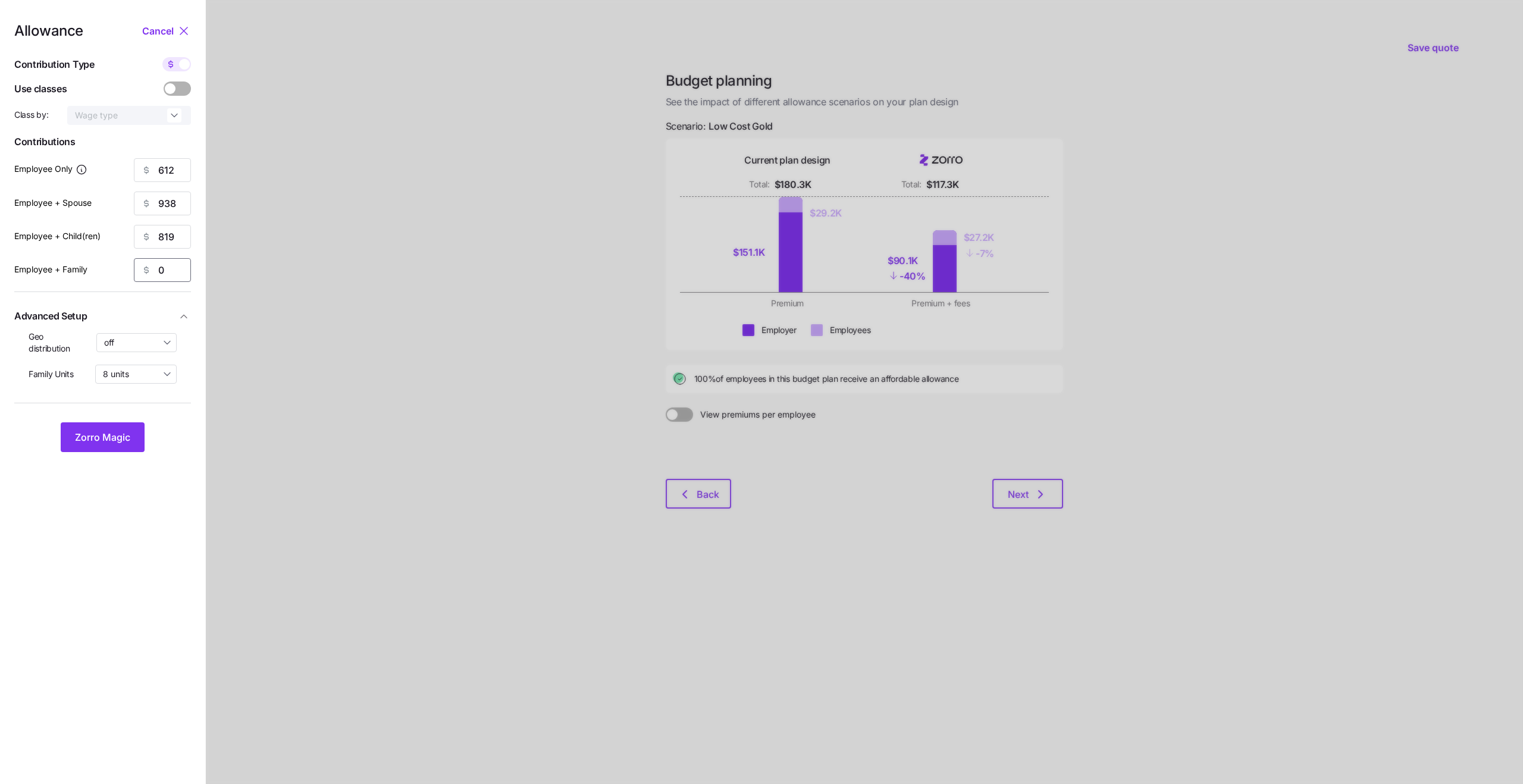
click at [159, 266] on input "0" at bounding box center [163, 270] width 57 height 24
click at [169, 68] on icon at bounding box center [171, 64] width 10 height 10
click at [163, 57] on input "checkbox" at bounding box center [163, 57] width 0 height 0
type input "94"
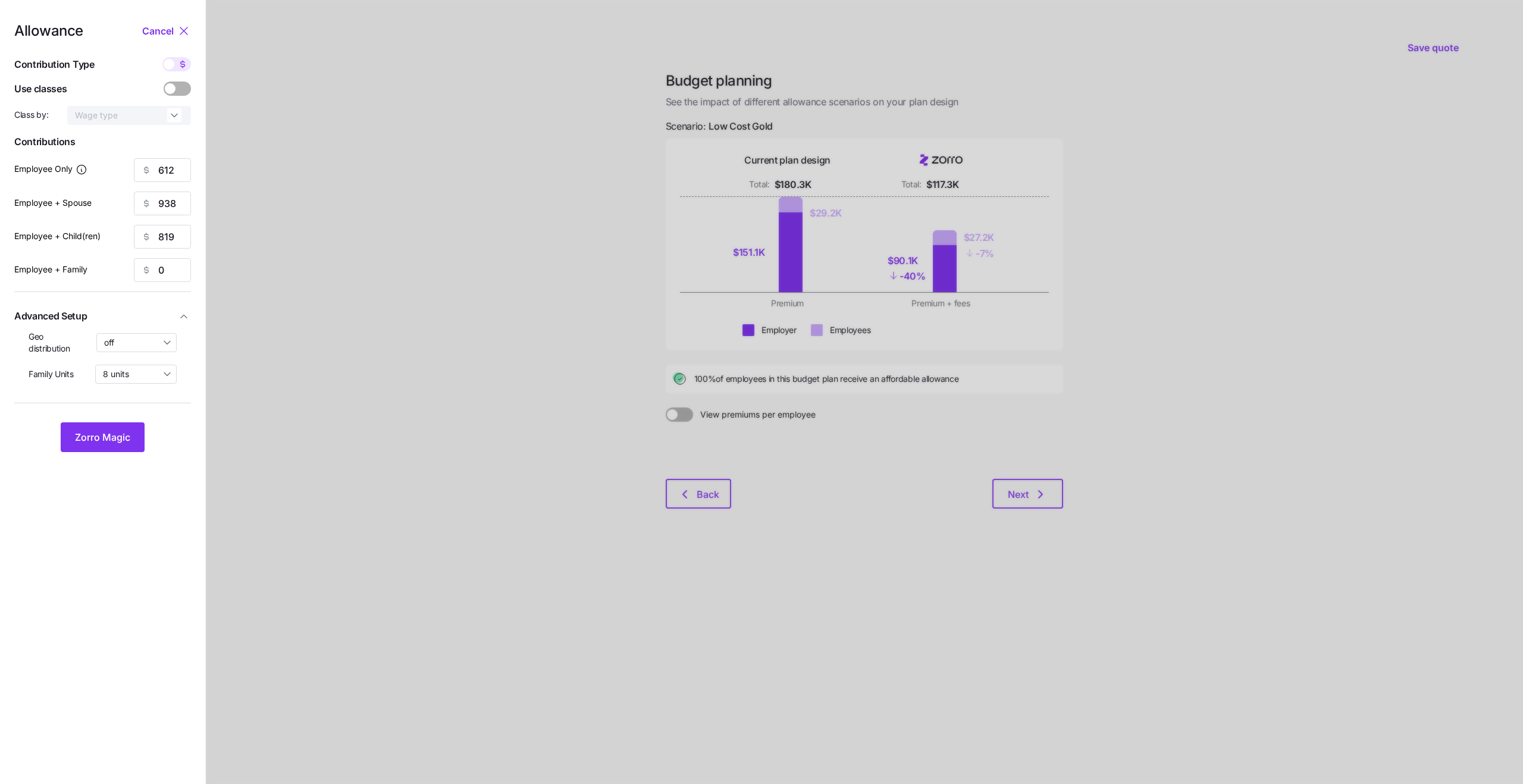
type input "72"
type input "76"
click at [168, 274] on input "0" at bounding box center [163, 270] width 57 height 24
type input "66"
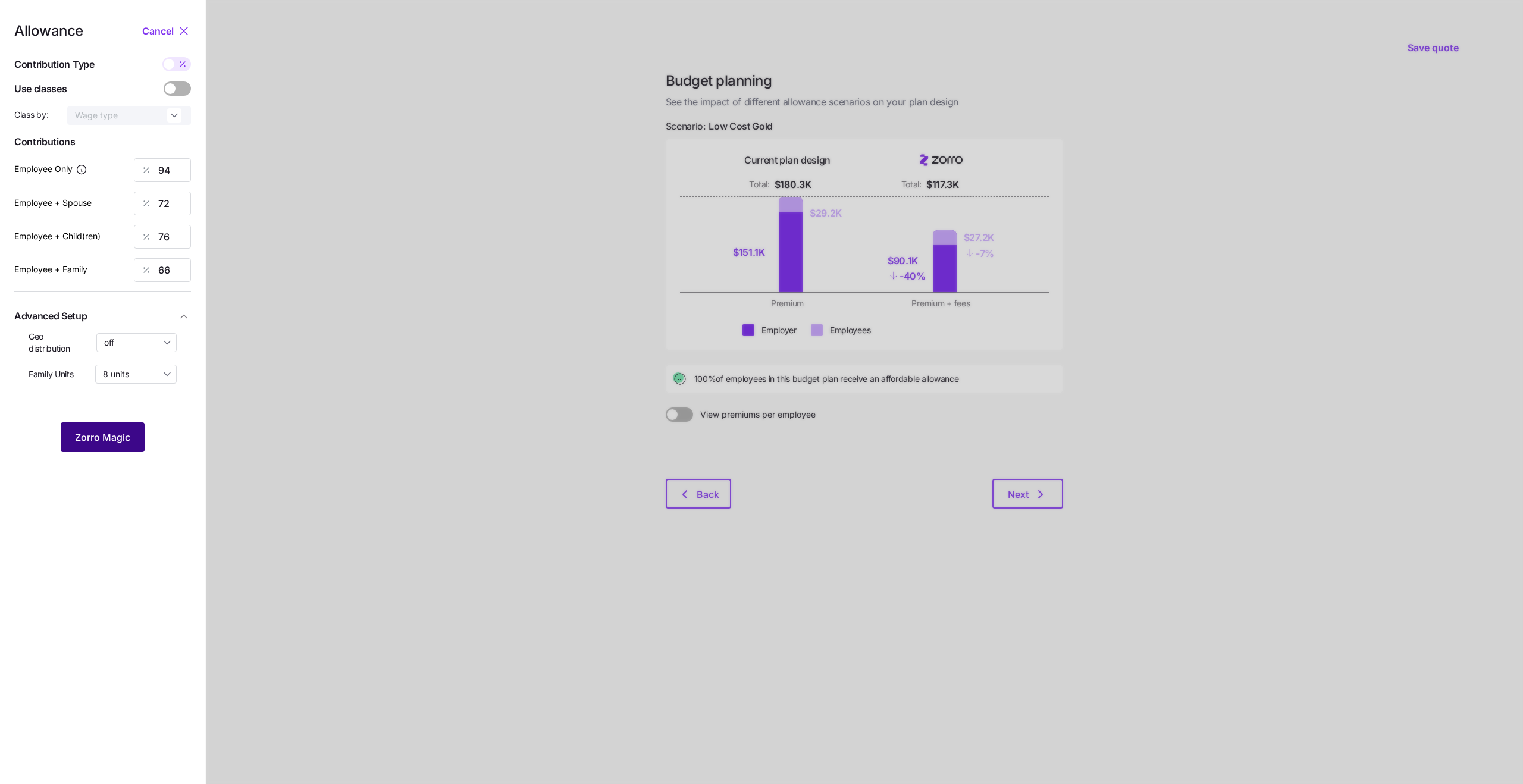
click at [117, 443] on span "Zorro Magic" at bounding box center [102, 437] width 55 height 14
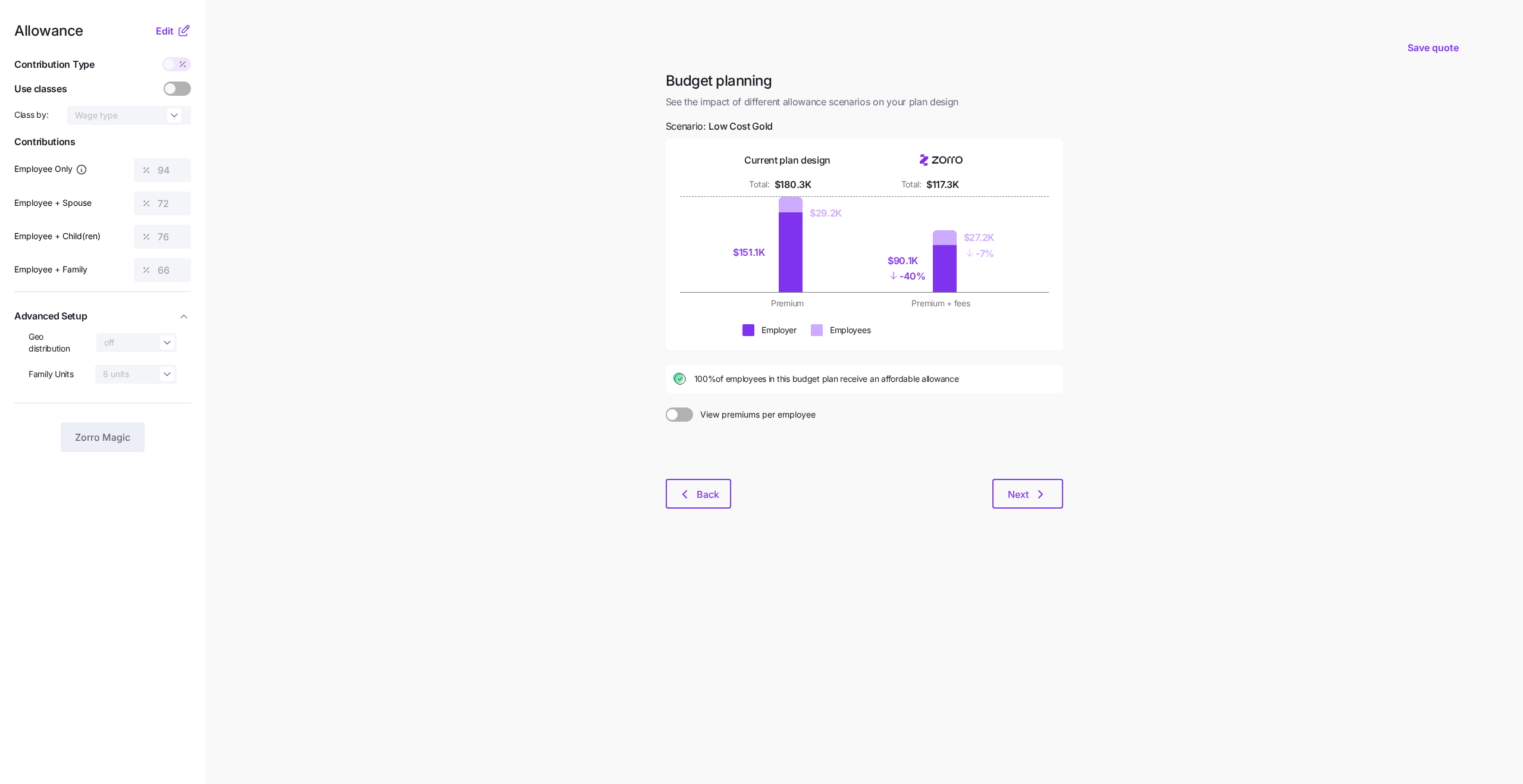
click at [180, 28] on icon at bounding box center [182, 31] width 8 height 8
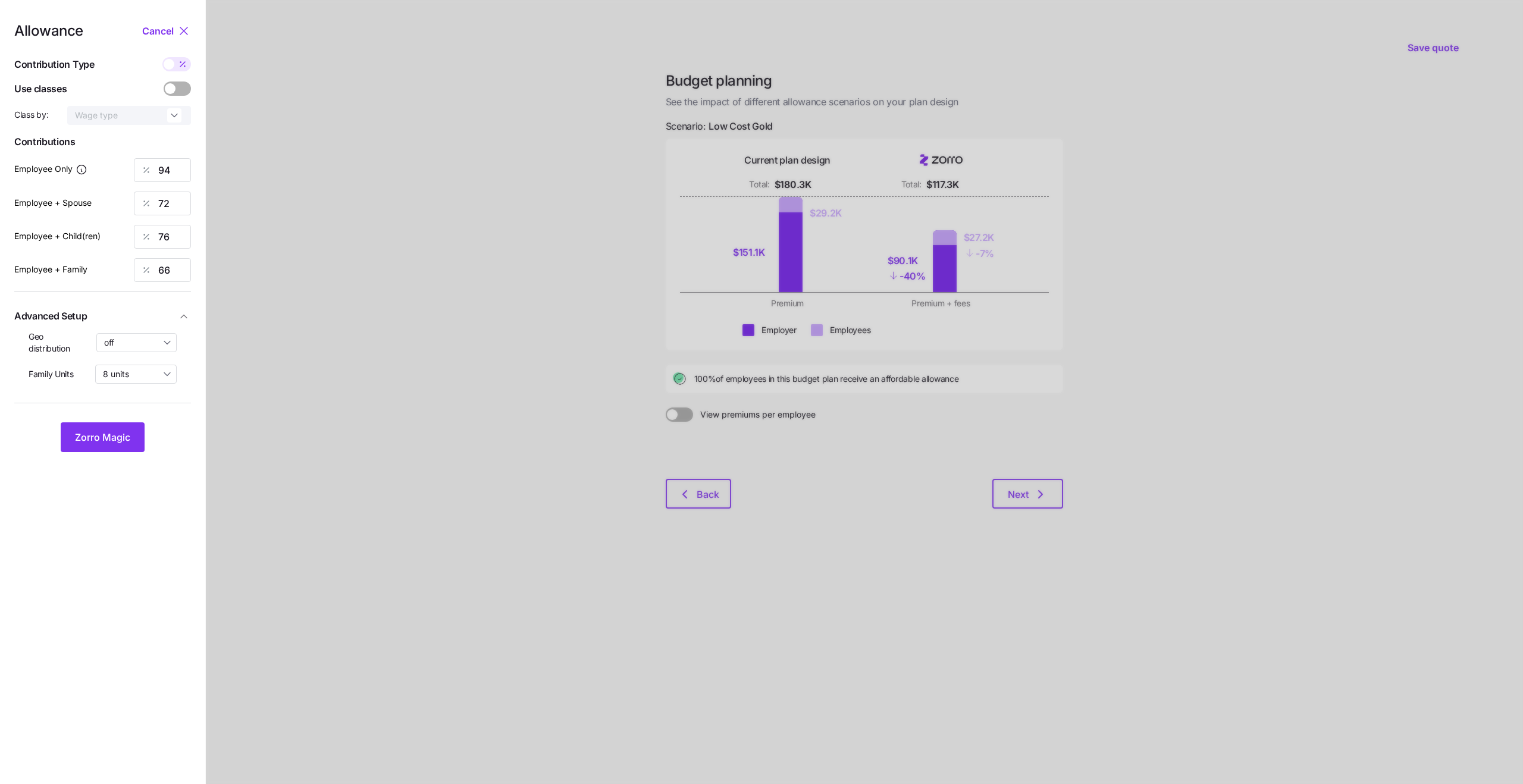
click at [178, 63] on icon at bounding box center [182, 64] width 10 height 10
click at [163, 57] on input "checkbox" at bounding box center [163, 57] width 0 height 0
type input "612"
type input "938"
type input "819"
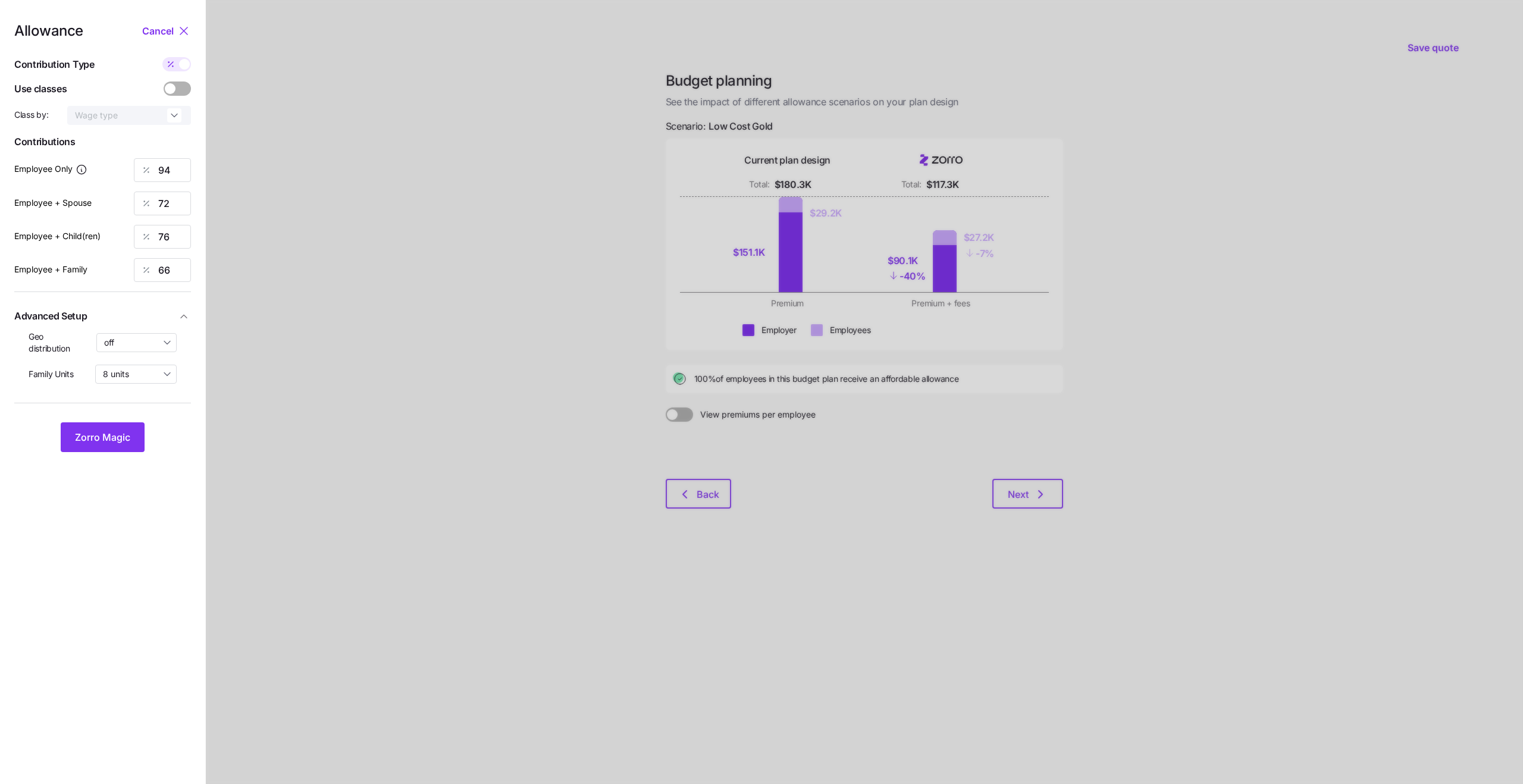
type input "1141"
click at [147, 341] on input "off" at bounding box center [137, 343] width 81 height 19
click at [130, 394] on span "By area (5)" at bounding box center [129, 392] width 43 height 13
type input "By area (5)"
click at [177, 67] on span at bounding box center [171, 64] width 16 height 14
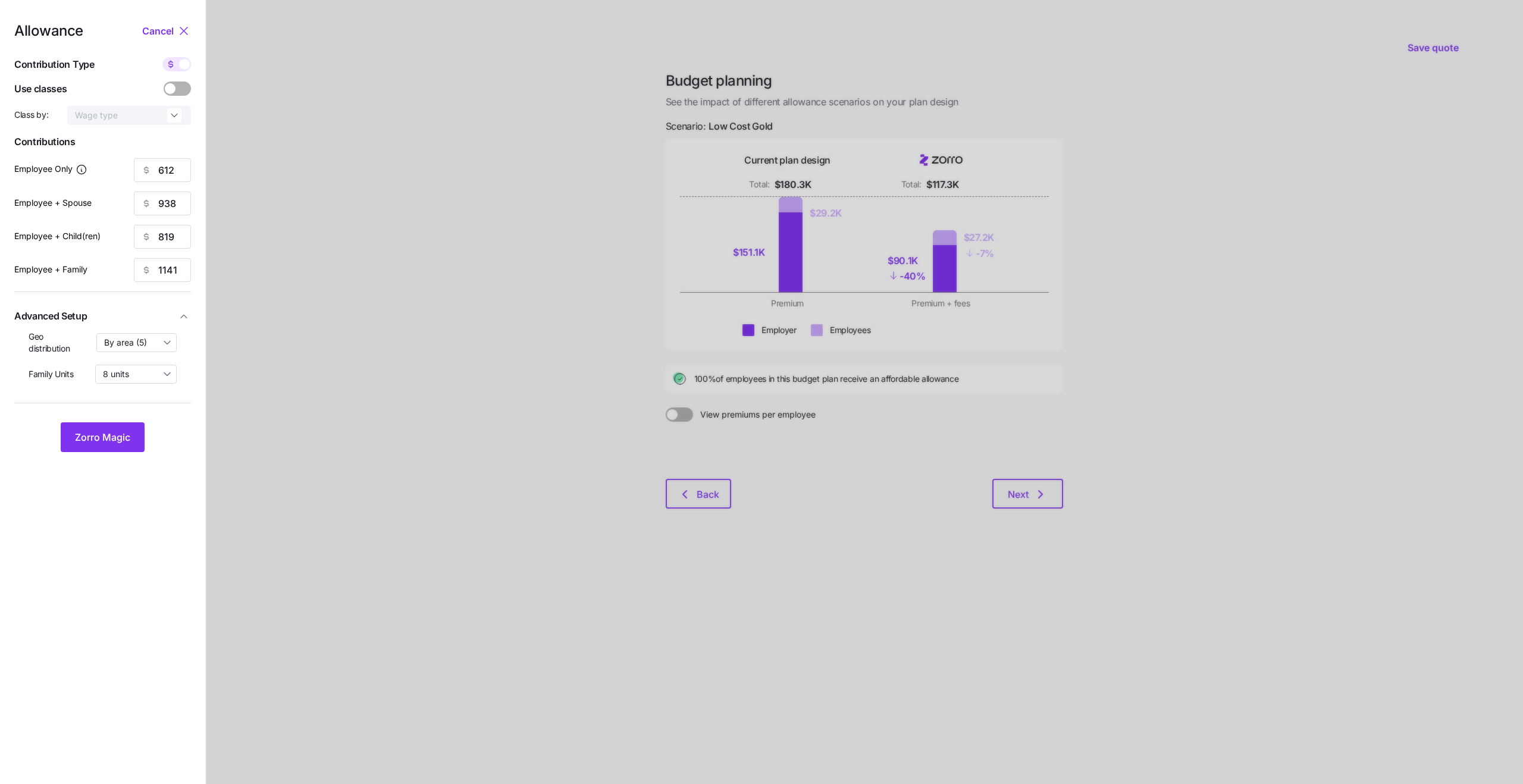
click at [163, 57] on input "checkbox" at bounding box center [163, 57] width 0 height 0
type input "94"
type input "72"
type input "76"
type input "66"
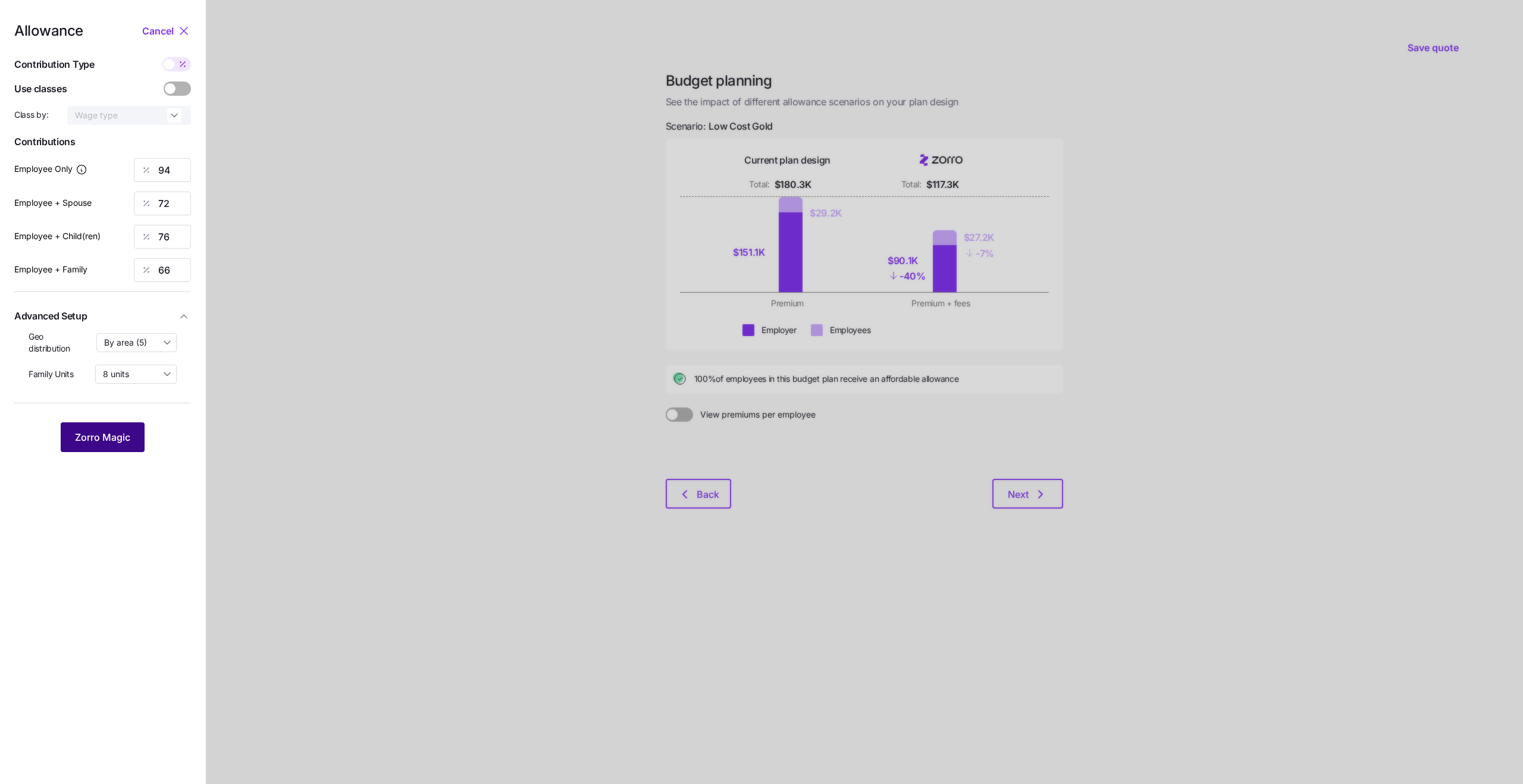
click at [122, 434] on span "Zorro Magic" at bounding box center [102, 437] width 55 height 14
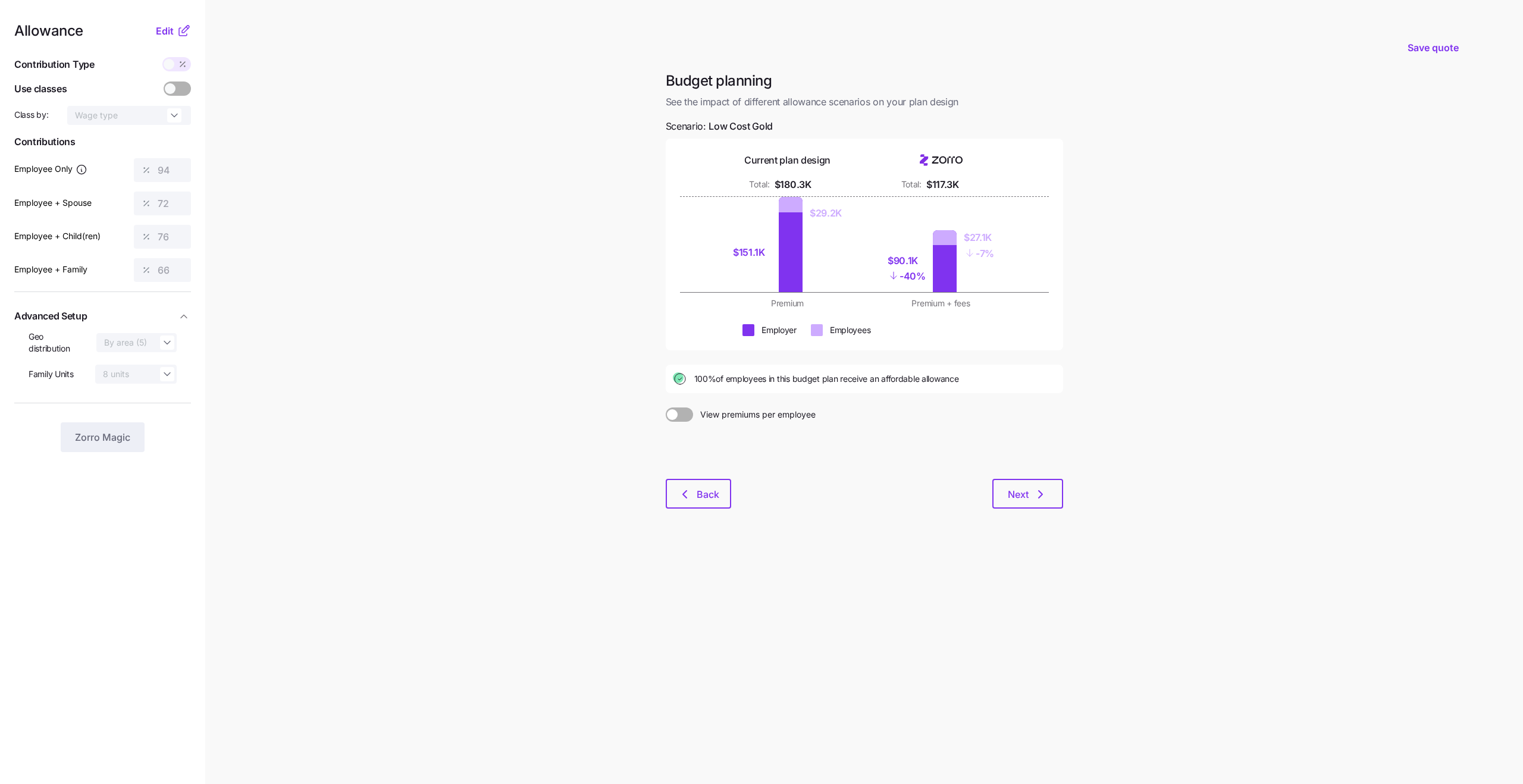
click at [182, 27] on icon at bounding box center [184, 31] width 14 height 14
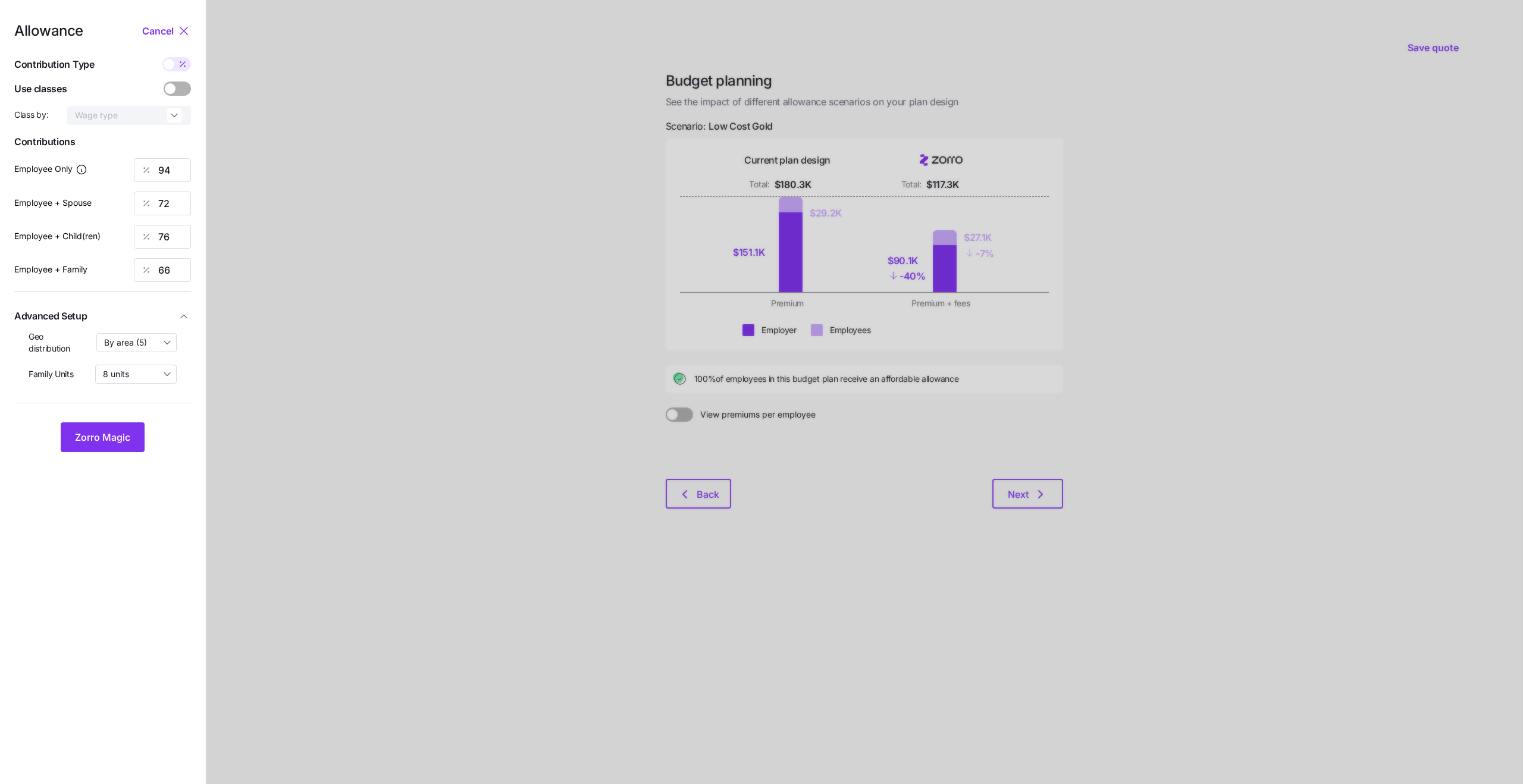
click at [181, 65] on icon at bounding box center [182, 64] width 10 height 10
click at [163, 57] on input "checkbox" at bounding box center [163, 57] width 0 height 0
type input "611"
type input "936"
type input "820"
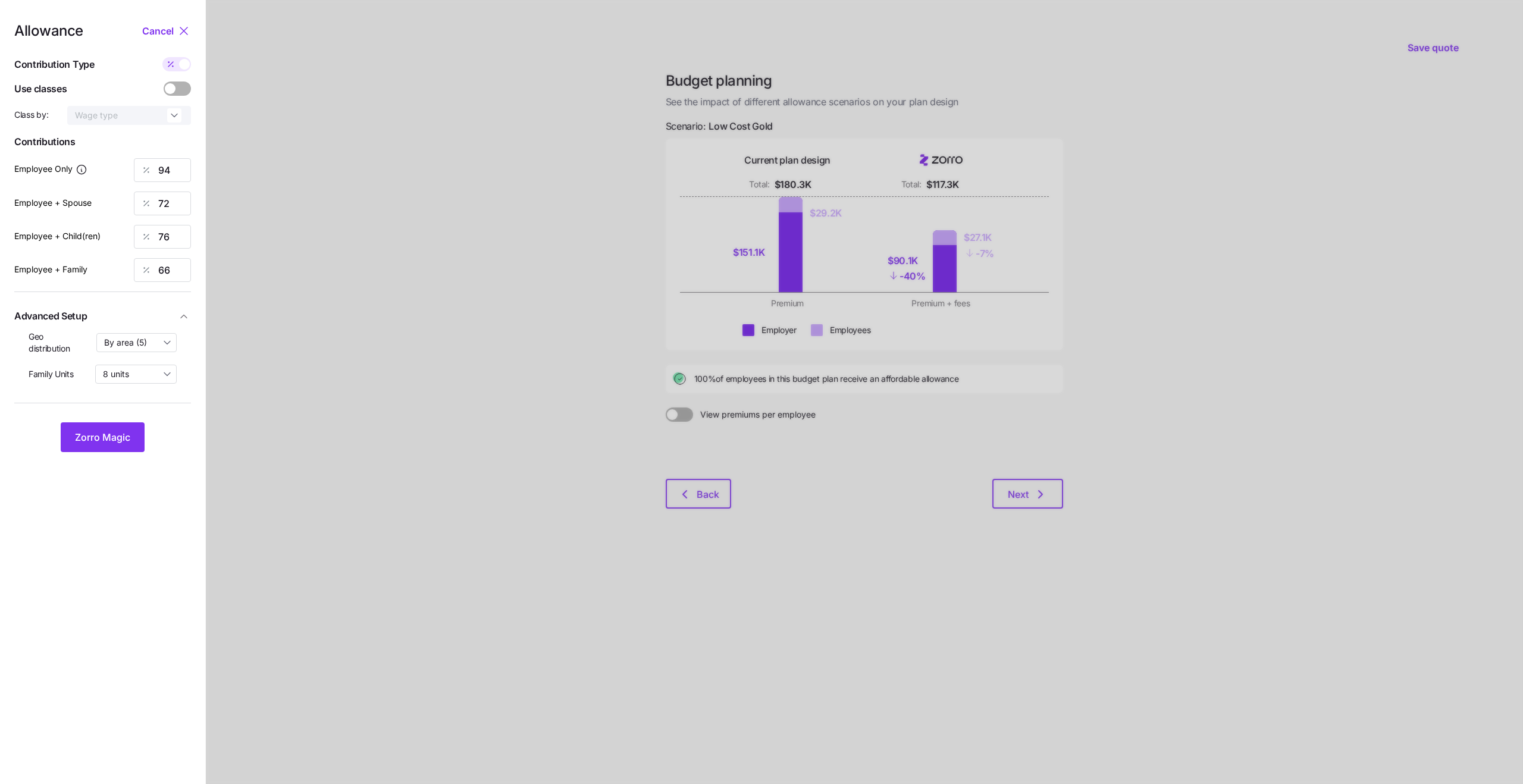
type input "1141"
click at [171, 68] on icon at bounding box center [171, 64] width 10 height 10
click at [163, 57] on input "checkbox" at bounding box center [163, 57] width 0 height 0
type input "94"
type input "72"
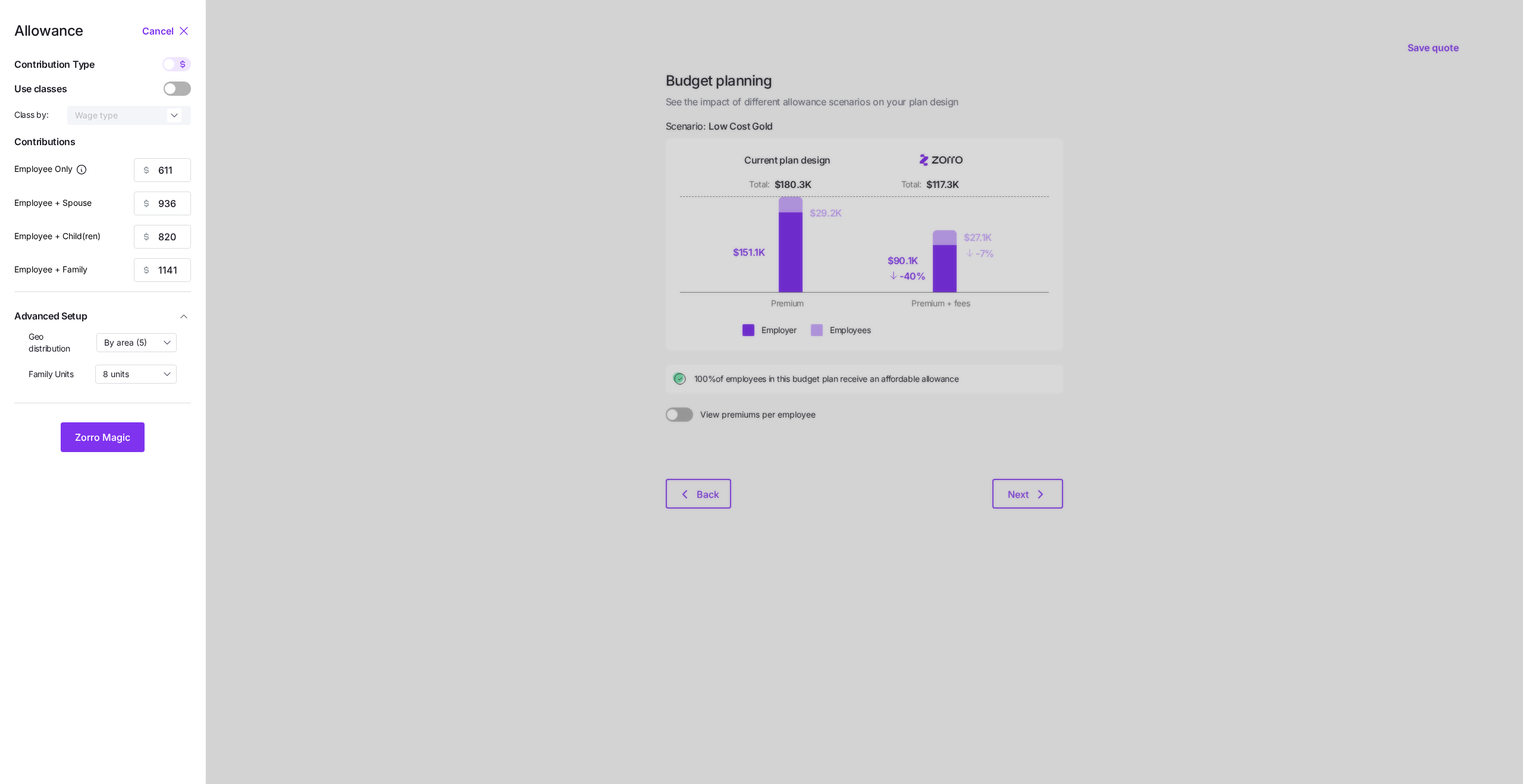
type input "76"
type input "66"
click at [102, 442] on span "Zorro Magic" at bounding box center [102, 437] width 55 height 14
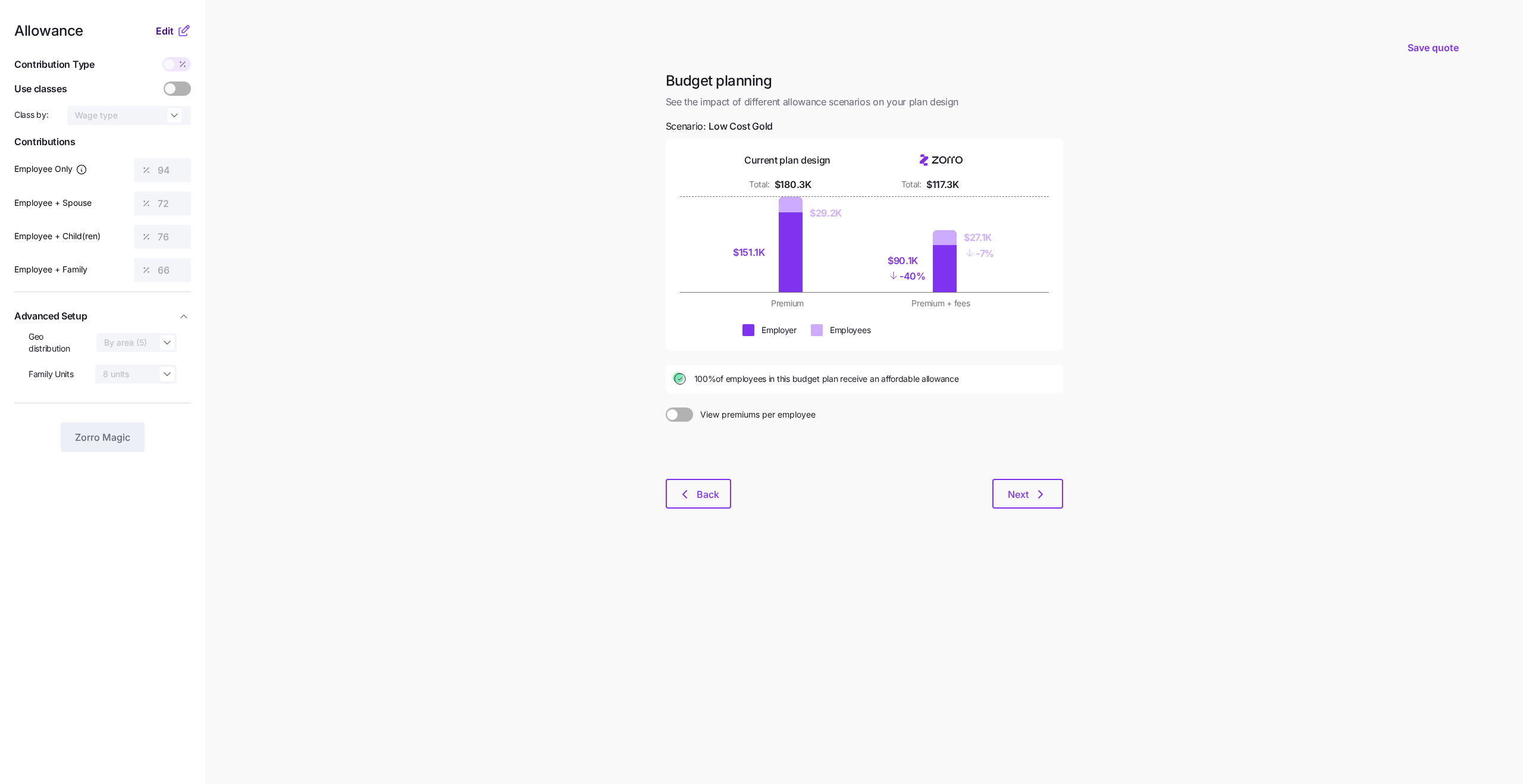
click at [176, 31] on button "Edit" at bounding box center [166, 31] width 20 height 14
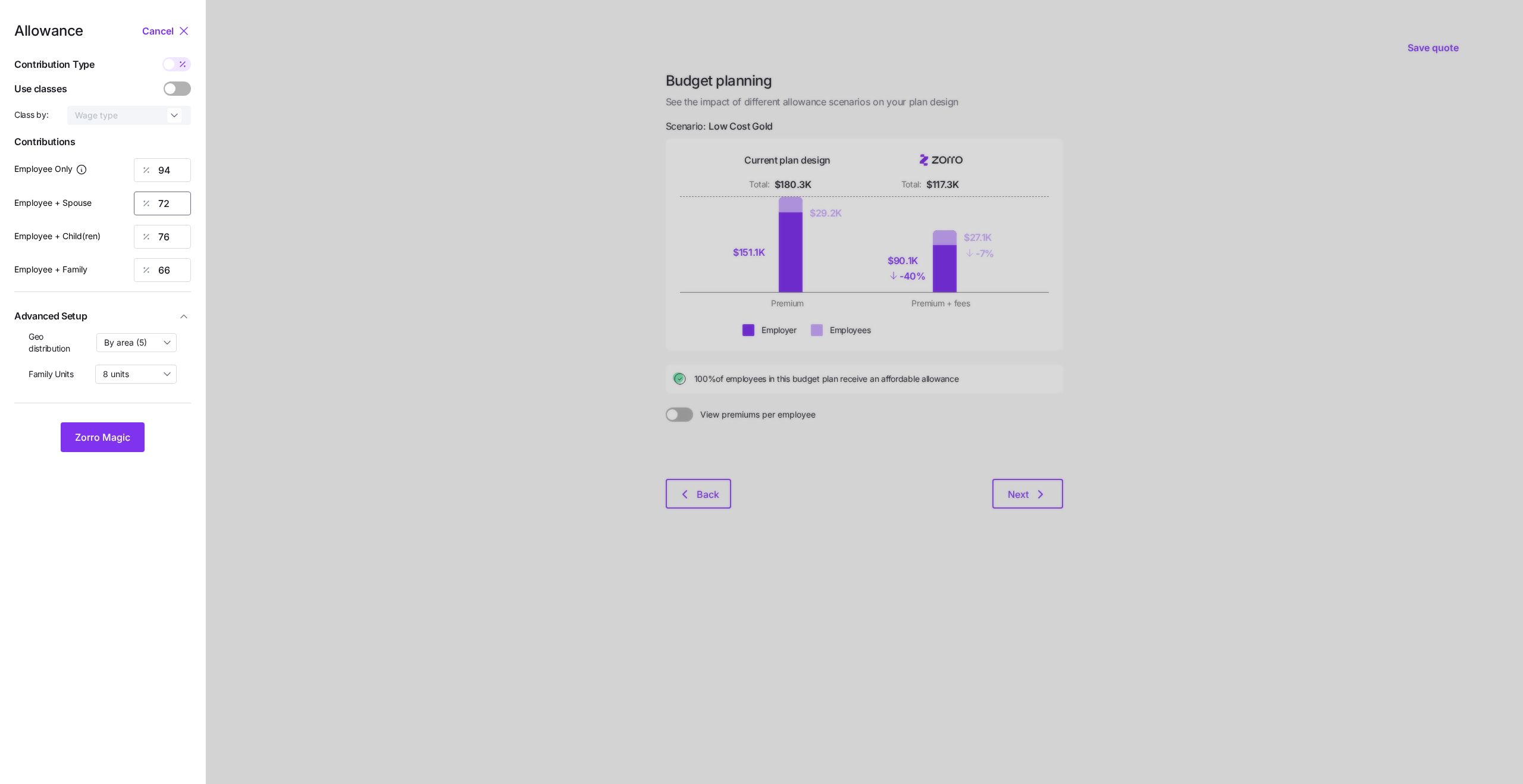
click at [173, 202] on input "72" at bounding box center [163, 204] width 57 height 24
type input "0"
click at [173, 238] on input "76" at bounding box center [163, 236] width 57 height 24
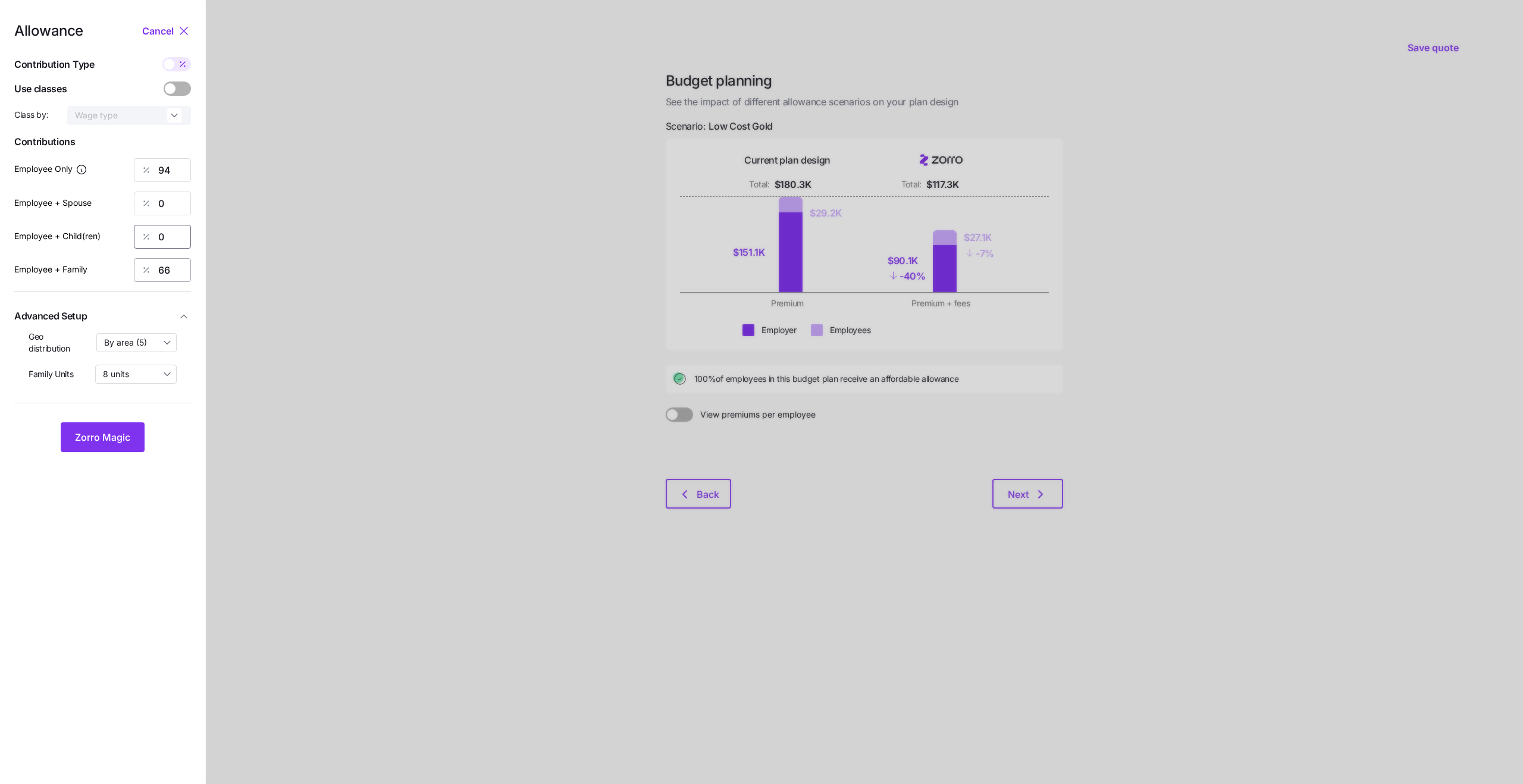
type input "0"
click at [169, 266] on input "66" at bounding box center [163, 270] width 57 height 24
type input "0"
click at [115, 436] on span "Zorro Magic" at bounding box center [102, 437] width 55 height 14
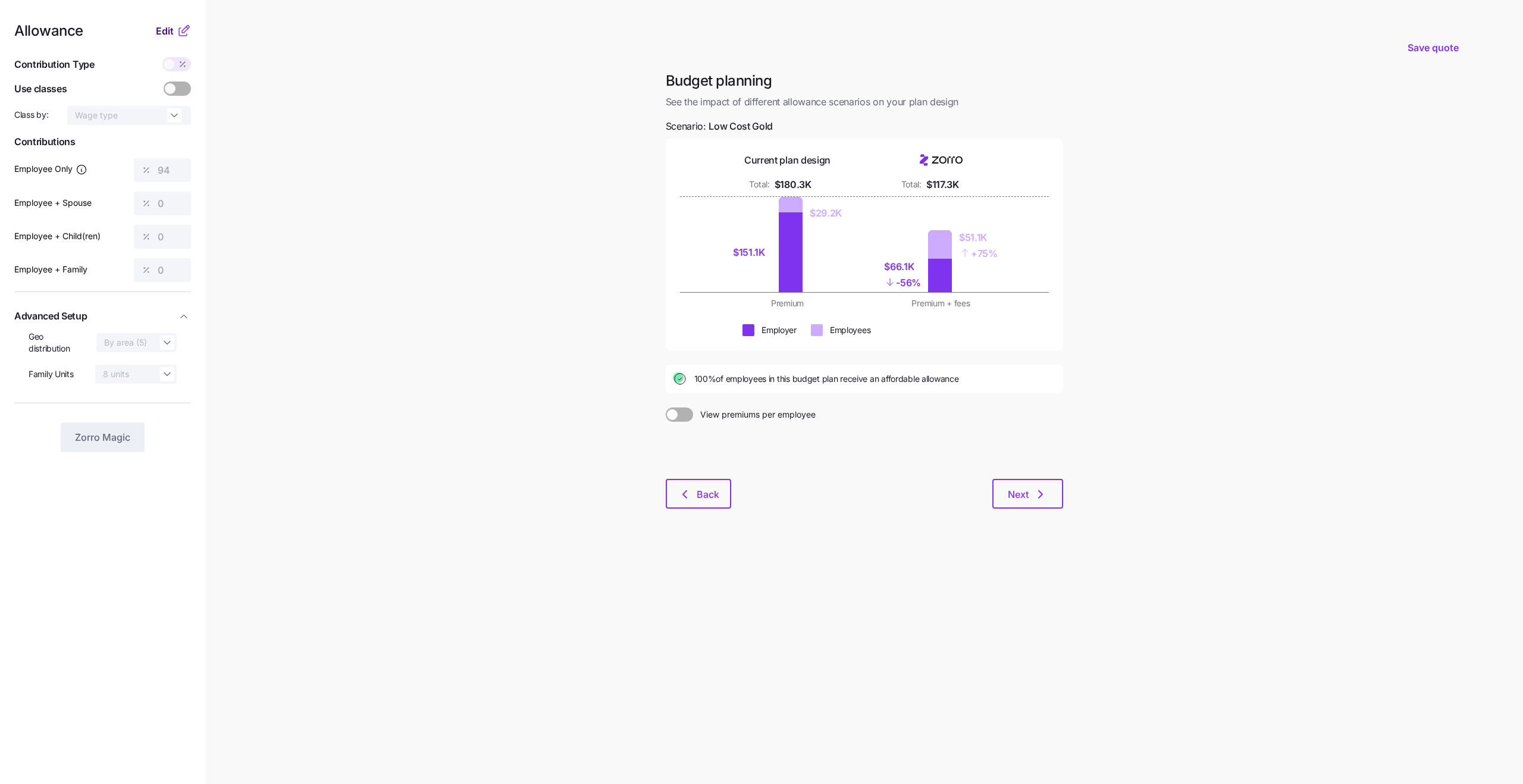
click at [161, 32] on span "Edit" at bounding box center [165, 31] width 18 height 14
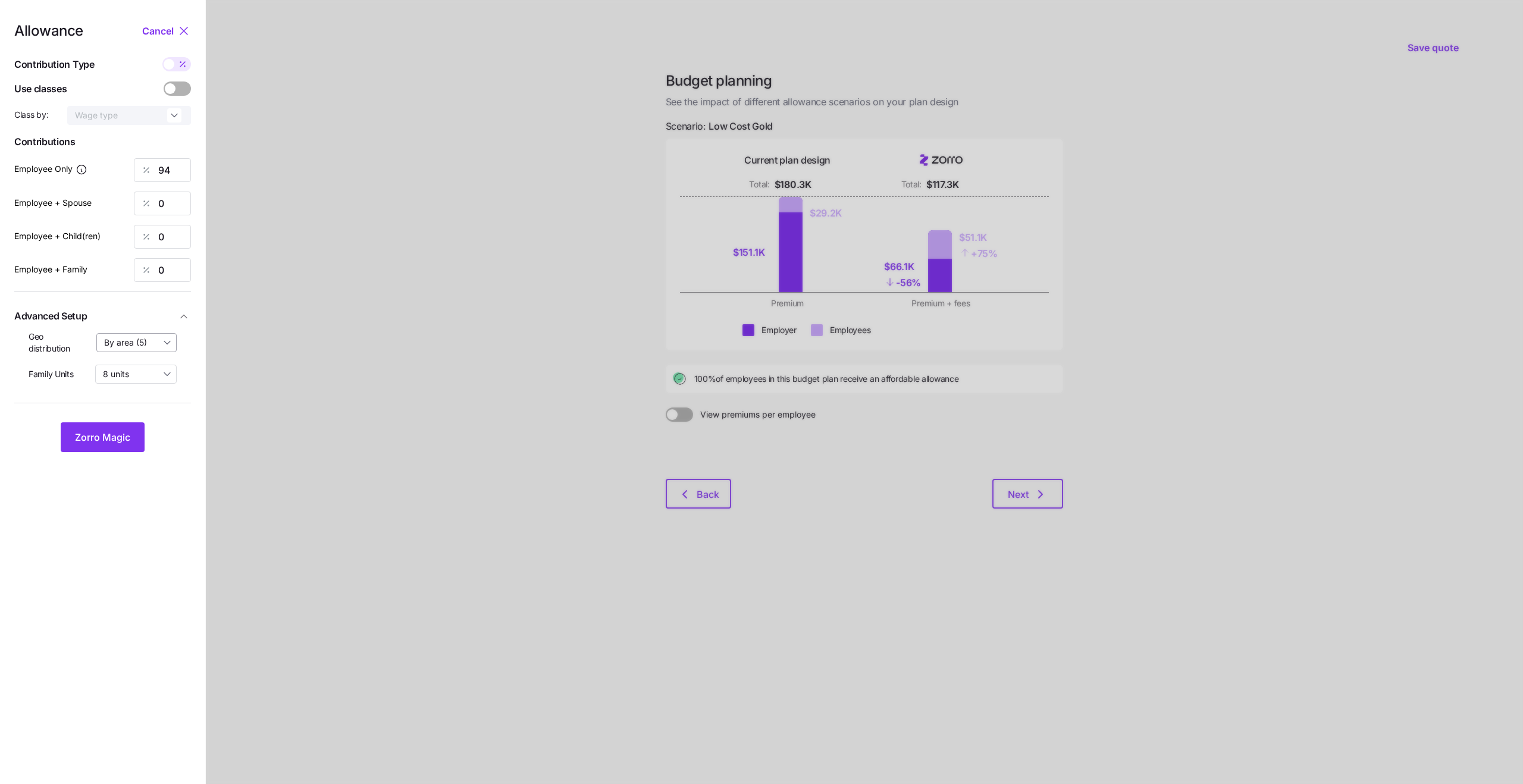
click at [150, 341] on input "By area (5)" at bounding box center [137, 343] width 81 height 19
click at [119, 372] on div "off" at bounding box center [137, 372] width 70 height 20
type input "off"
click at [104, 445] on button "Zorro Magic" at bounding box center [102, 438] width 84 height 30
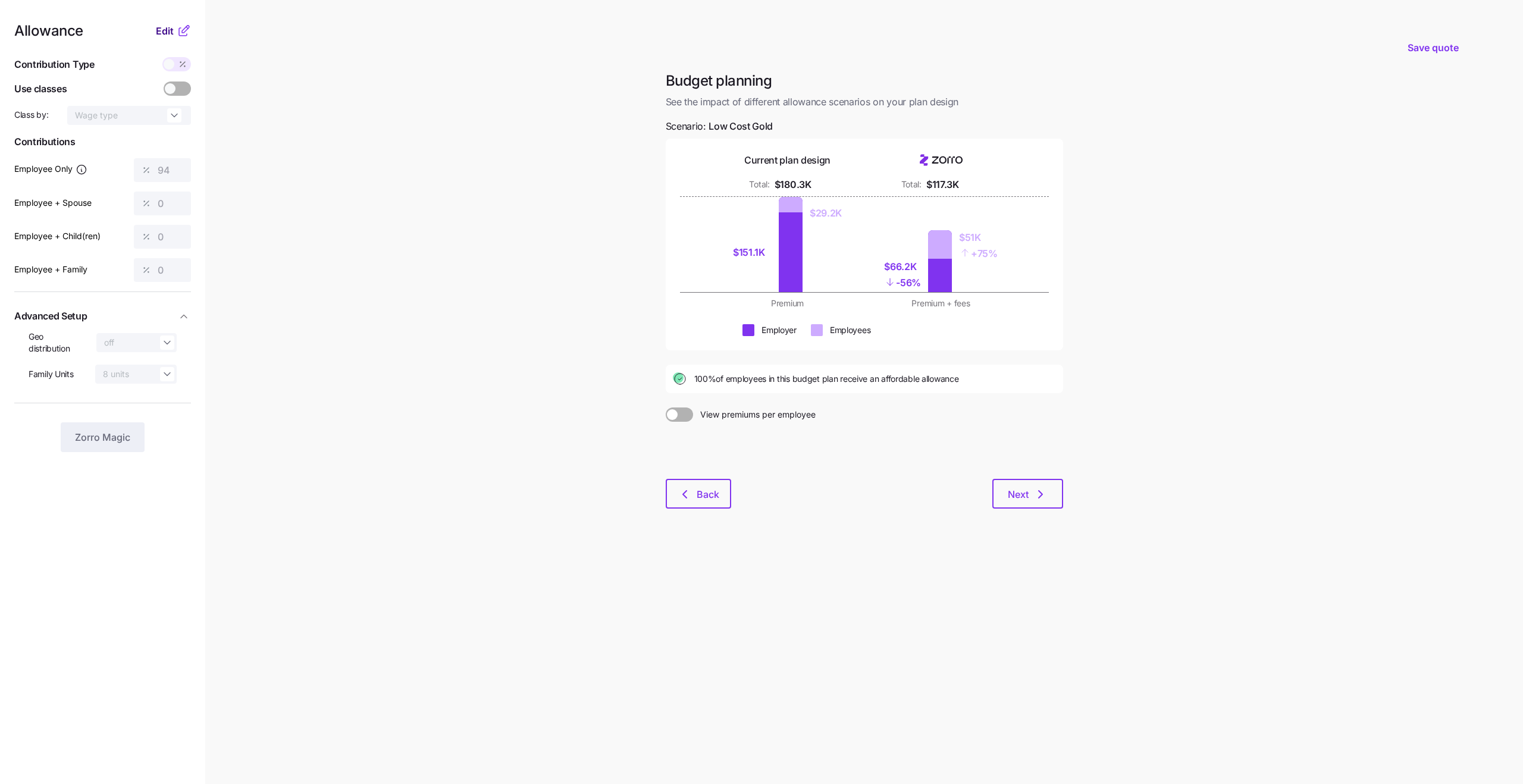
click at [171, 33] on span "Edit" at bounding box center [165, 31] width 18 height 14
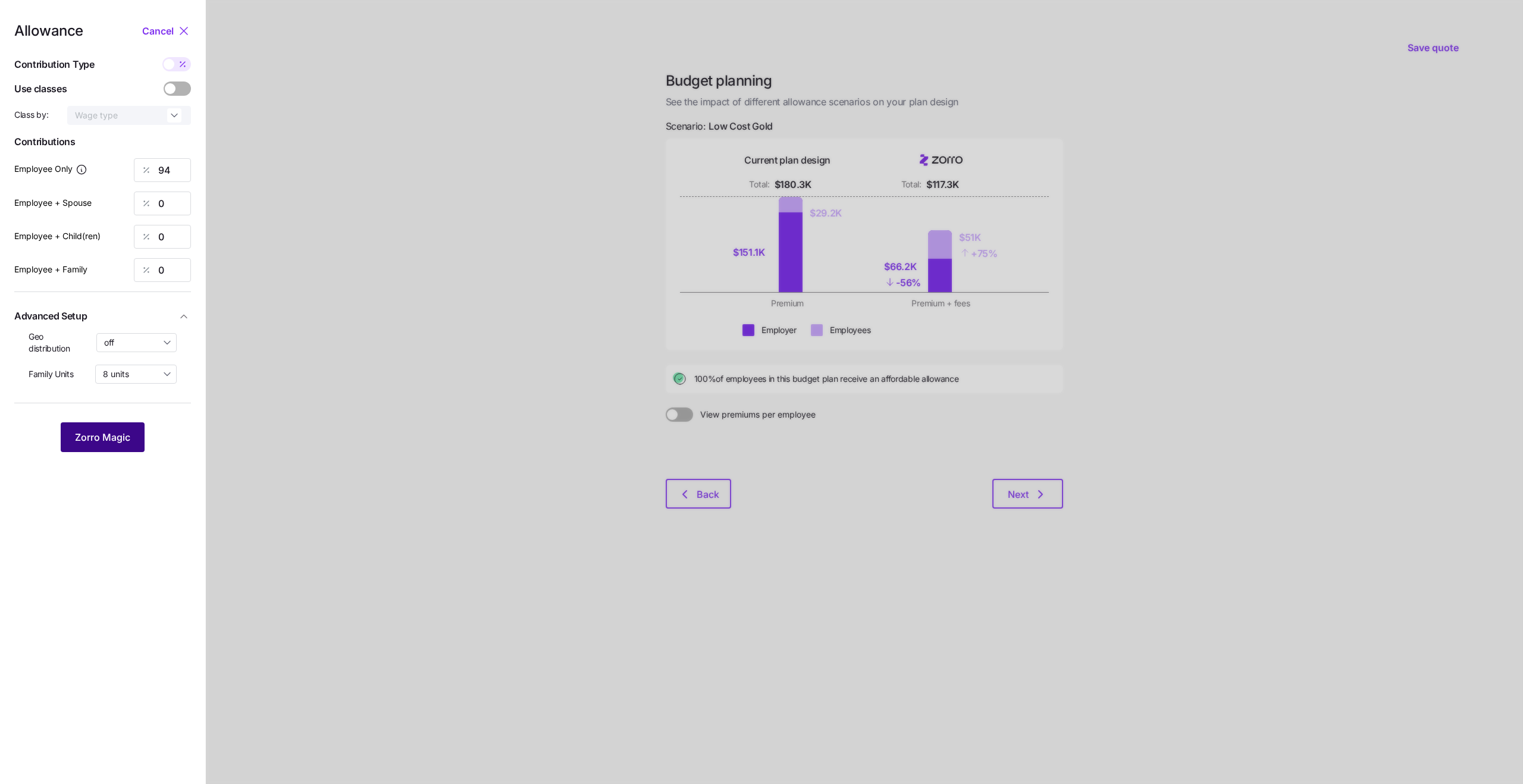
click at [100, 443] on span "Zorro Magic" at bounding box center [102, 437] width 55 height 14
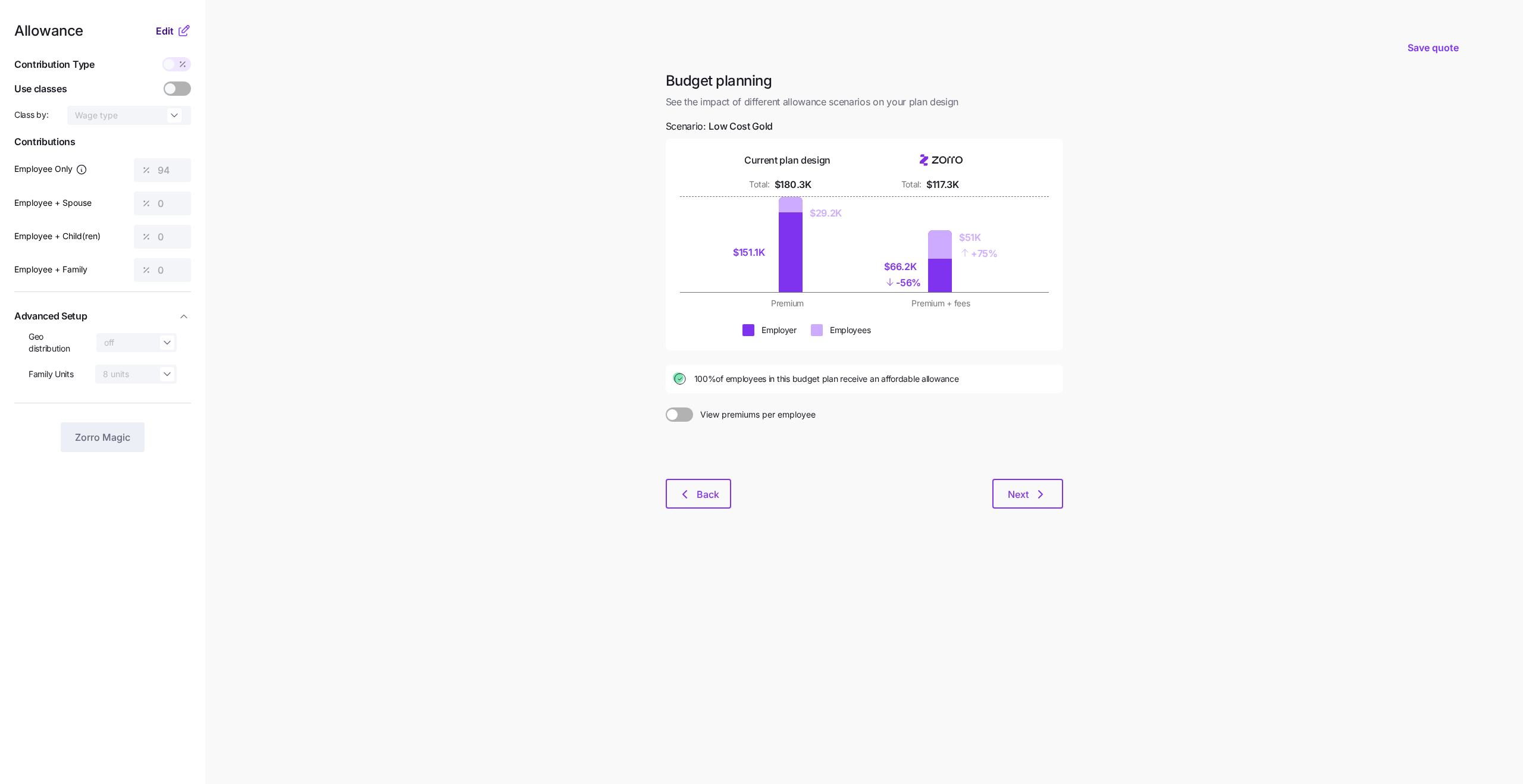
click at [165, 24] on span "Edit" at bounding box center [165, 31] width 18 height 14
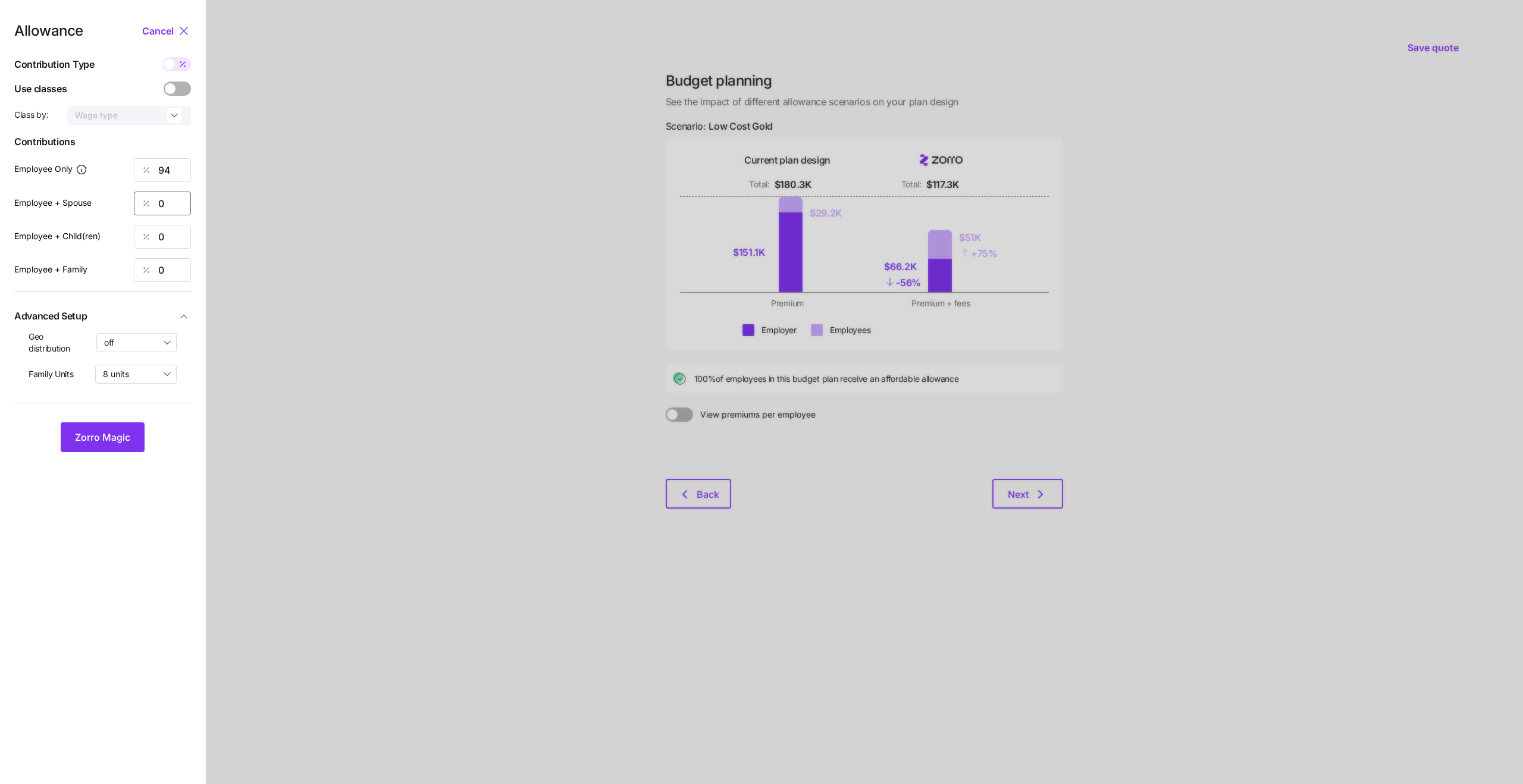
click at [178, 204] on input "0" at bounding box center [163, 204] width 57 height 24
type input "66"
click at [174, 229] on input "0" at bounding box center [163, 236] width 57 height 24
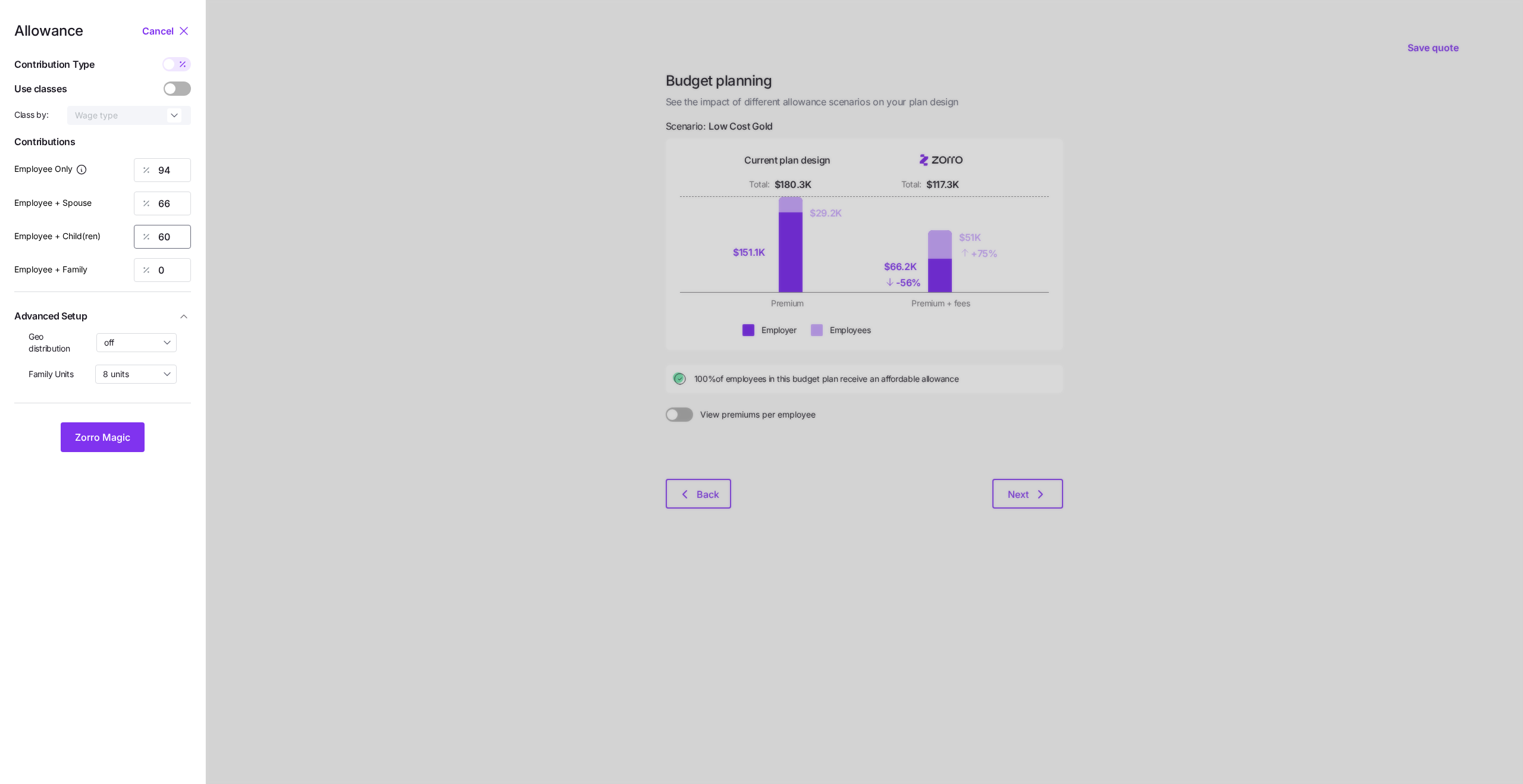
type input "60"
click at [343, 270] on div at bounding box center [864, 392] width 1317 height 784
click at [171, 277] on input "0" at bounding box center [163, 270] width 57 height 24
type input "52"
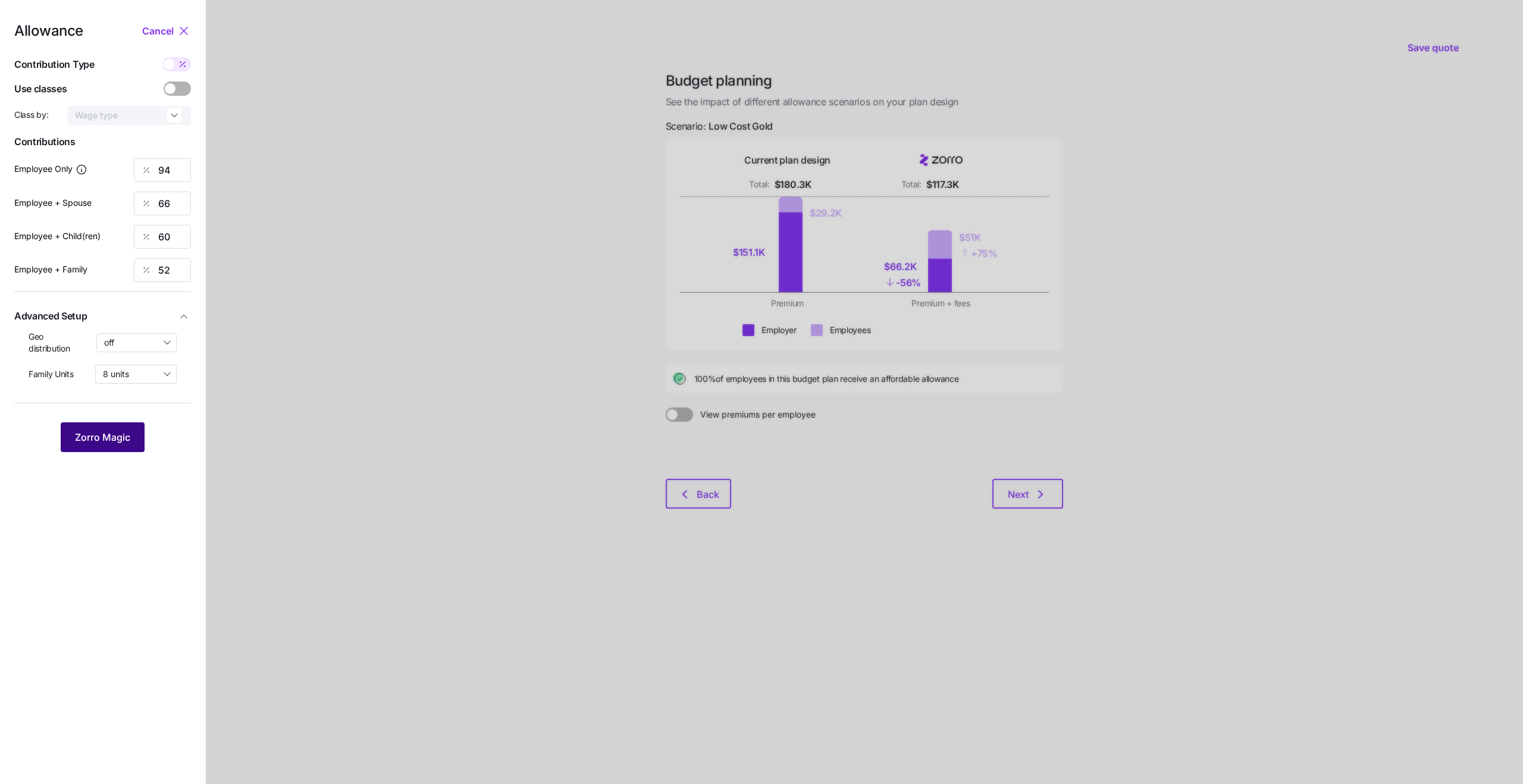
click at [108, 442] on span "Zorro Magic" at bounding box center [102, 437] width 55 height 14
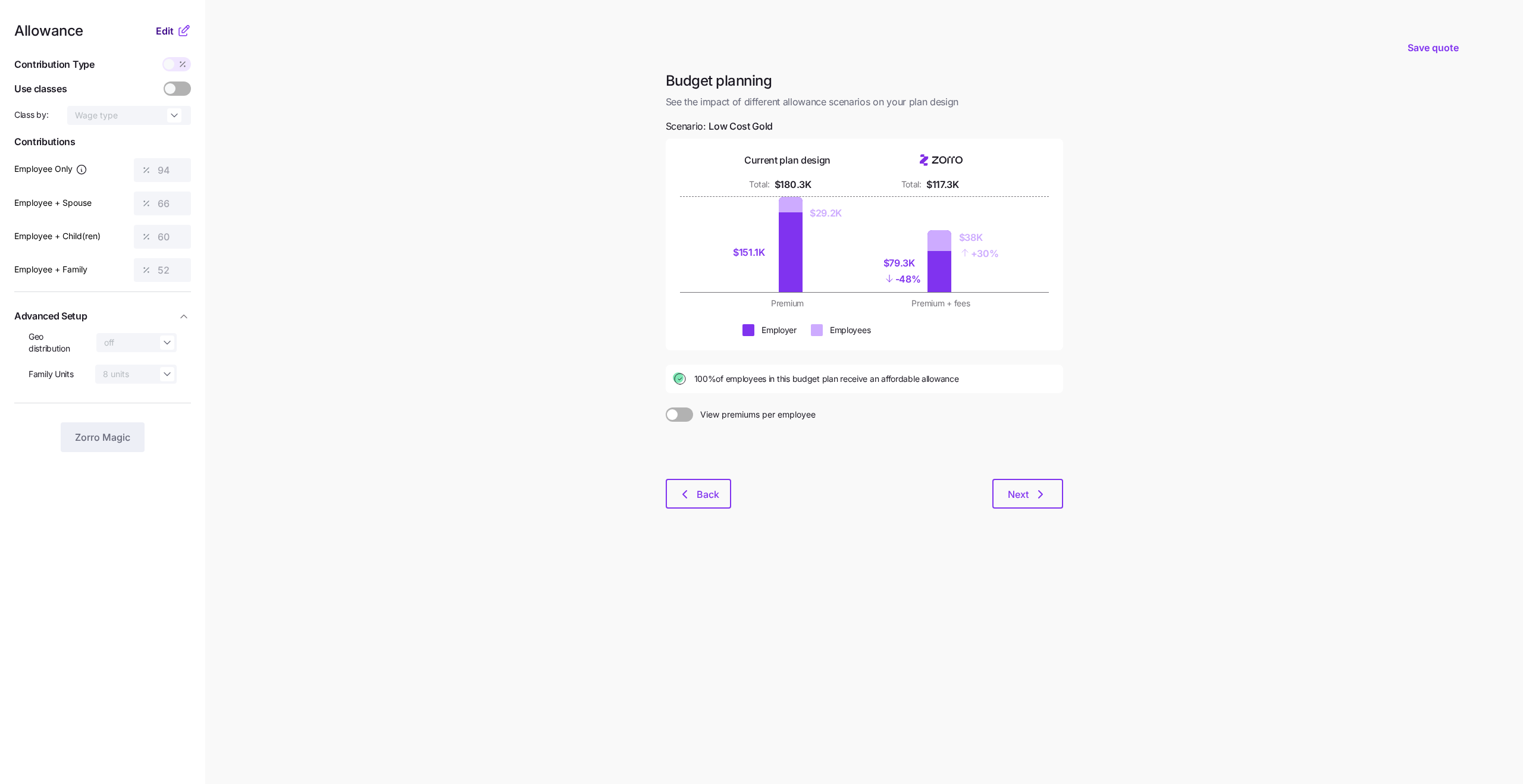
click at [173, 25] on button "Edit" at bounding box center [166, 31] width 20 height 14
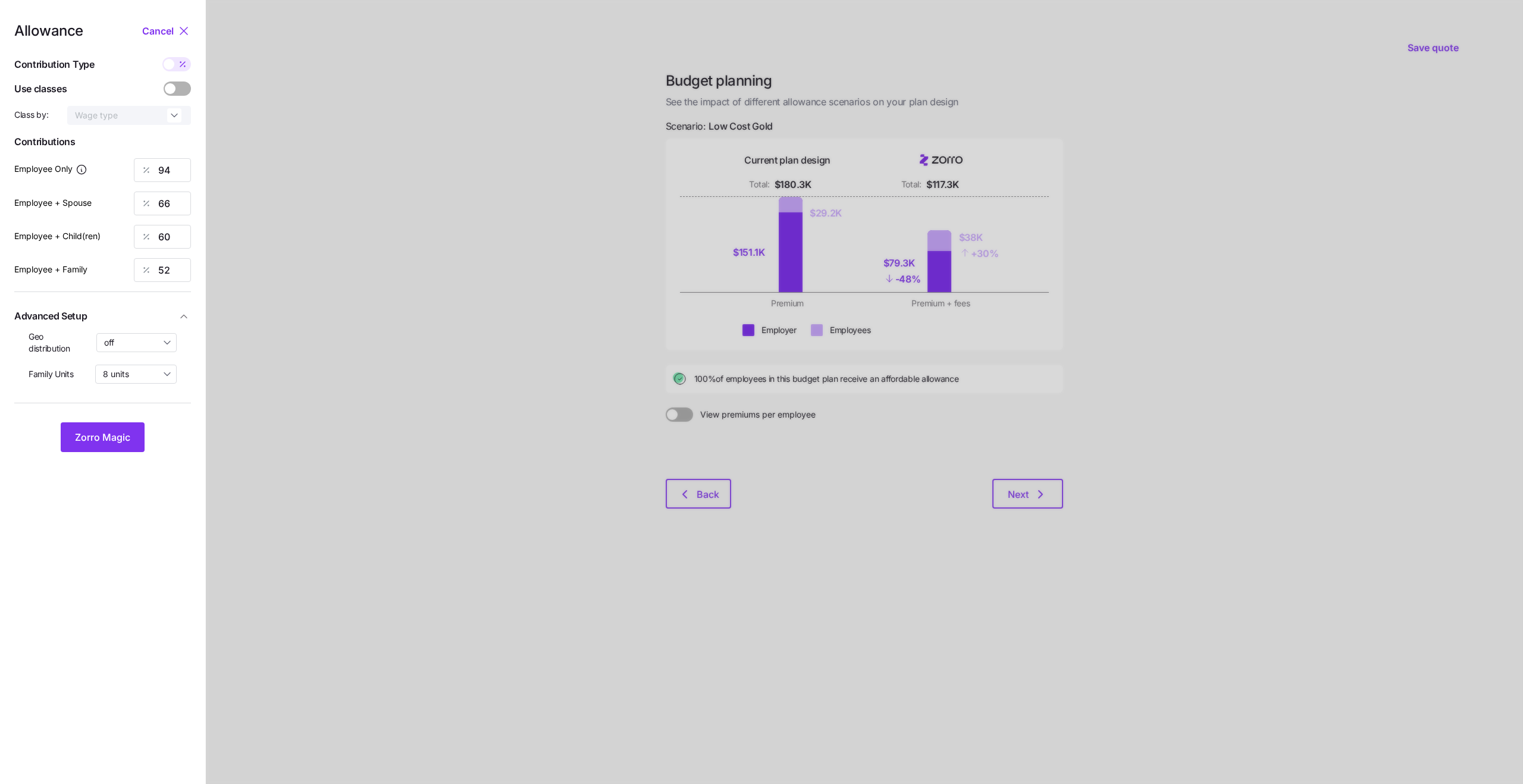
click at [420, 339] on div at bounding box center [864, 392] width 1317 height 784
click at [159, 36] on span "Cancel" at bounding box center [158, 31] width 31 height 14
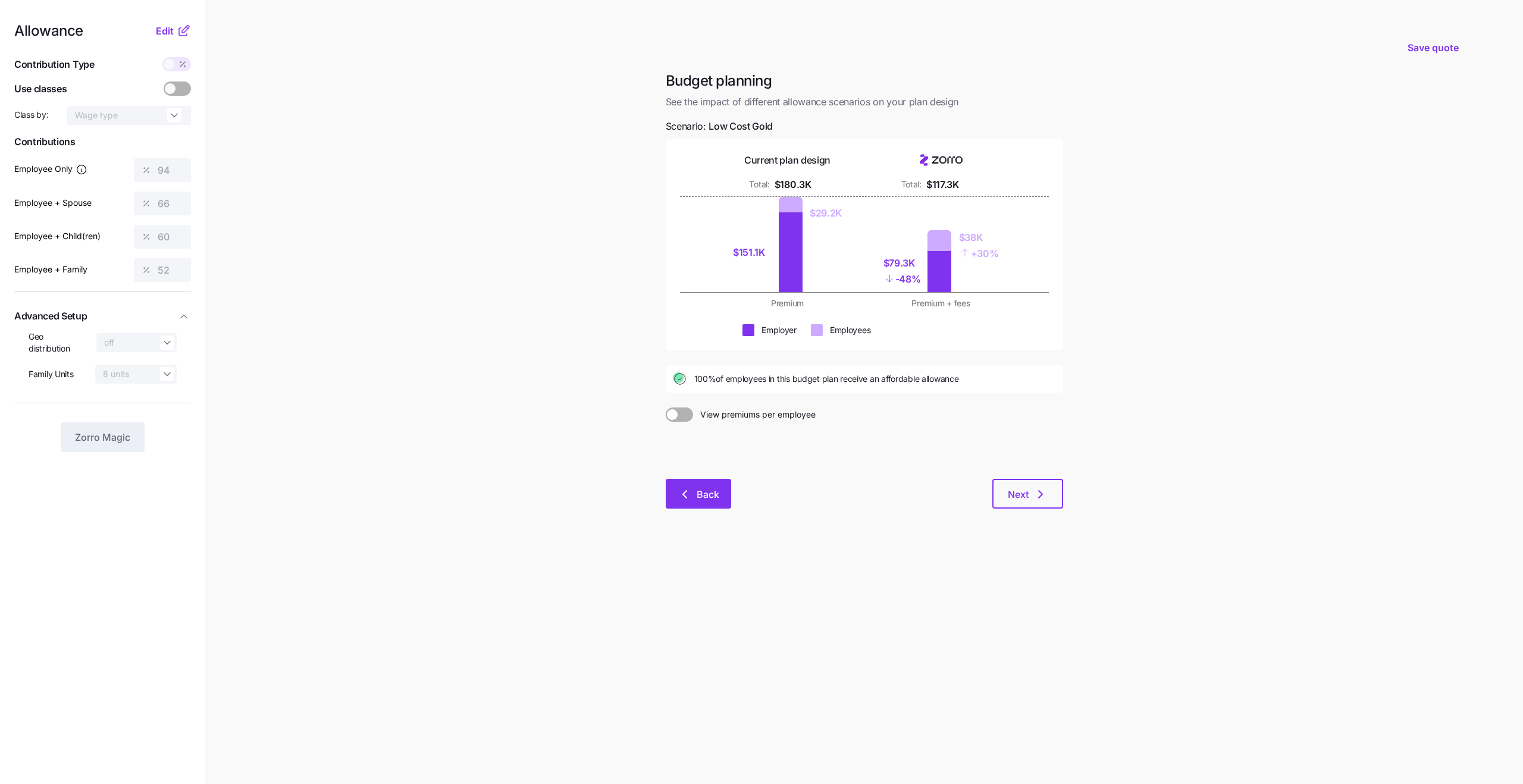
click at [687, 492] on icon "button" at bounding box center [684, 494] width 14 height 14
